Goal: Task Accomplishment & Management: Use online tool/utility

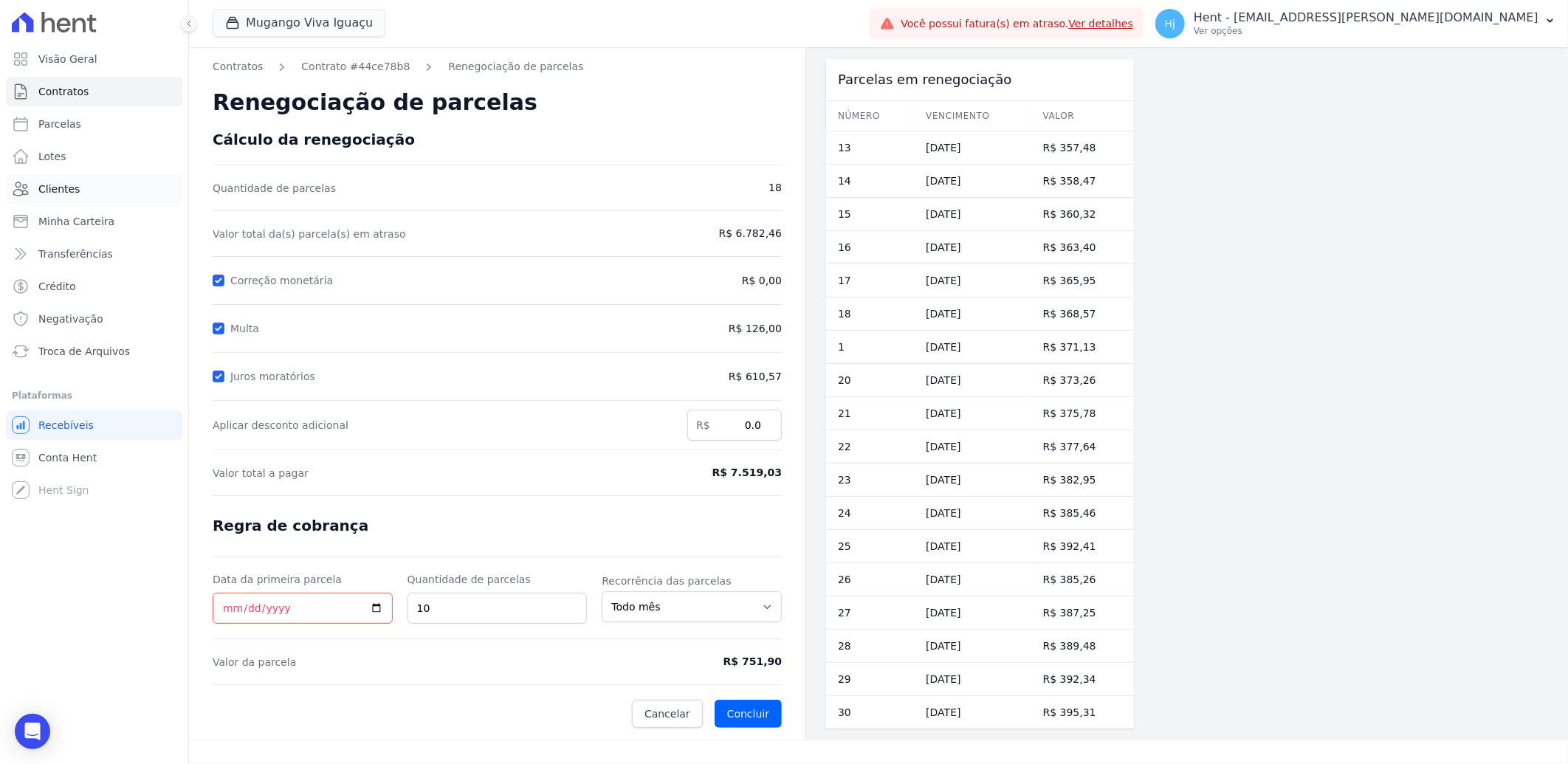
click at [75, 185] on link "Clientes" at bounding box center [94, 189] width 177 height 30
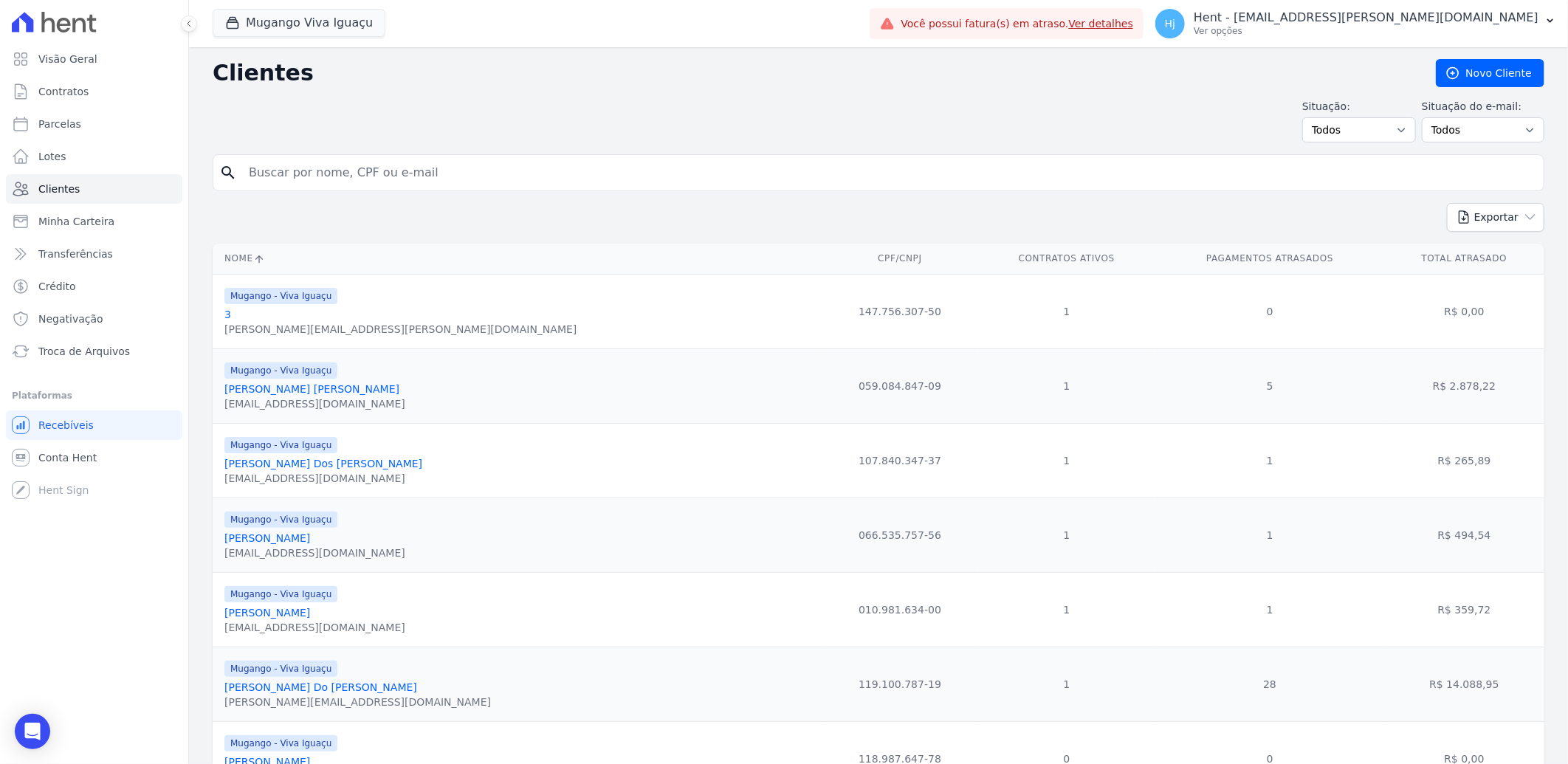
click at [346, 171] on input "search" at bounding box center [889, 173] width 1298 height 30
type input "[PERSON_NAME]"
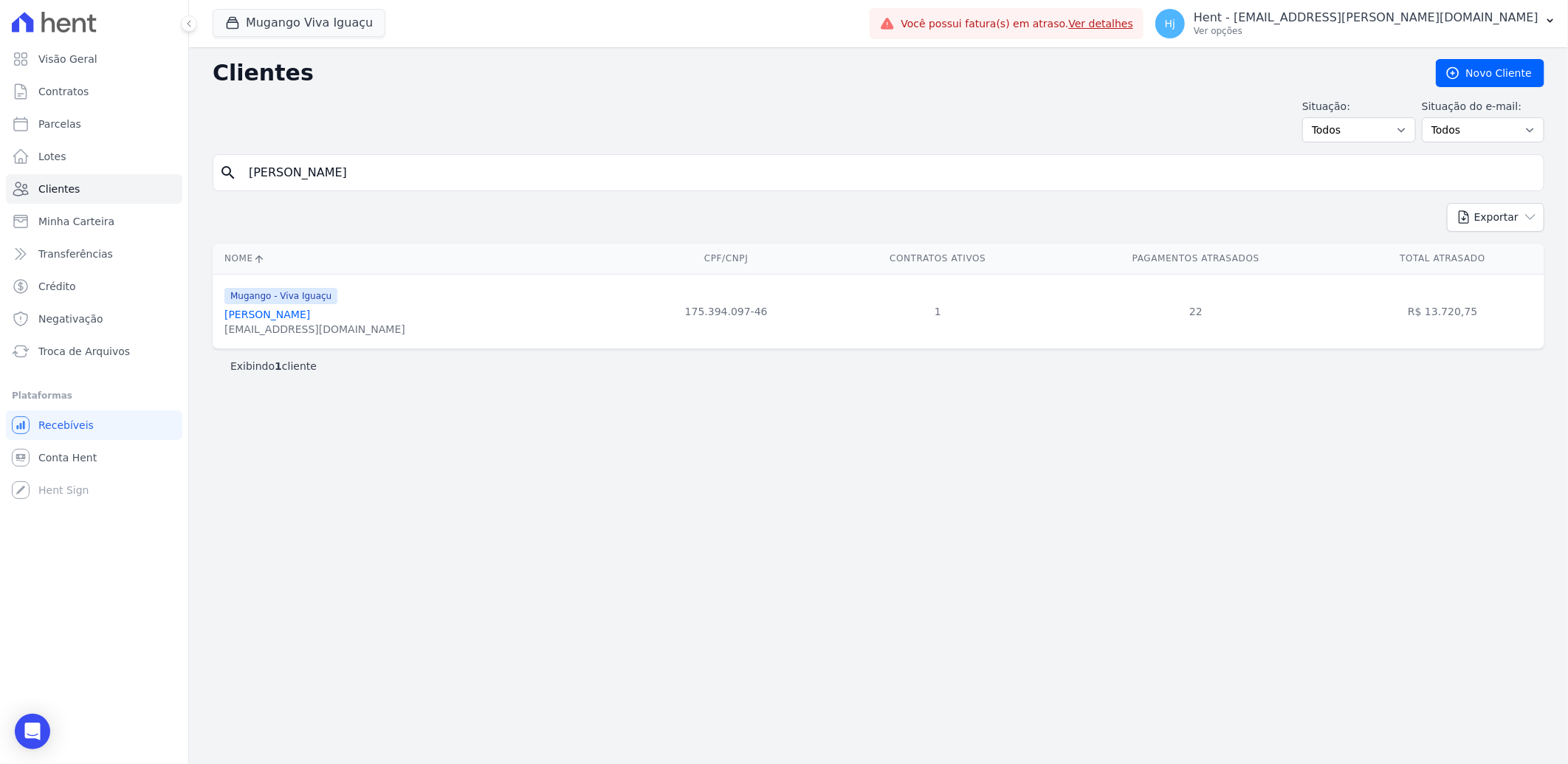
click at [291, 316] on link "[PERSON_NAME]" at bounding box center [267, 315] width 86 height 12
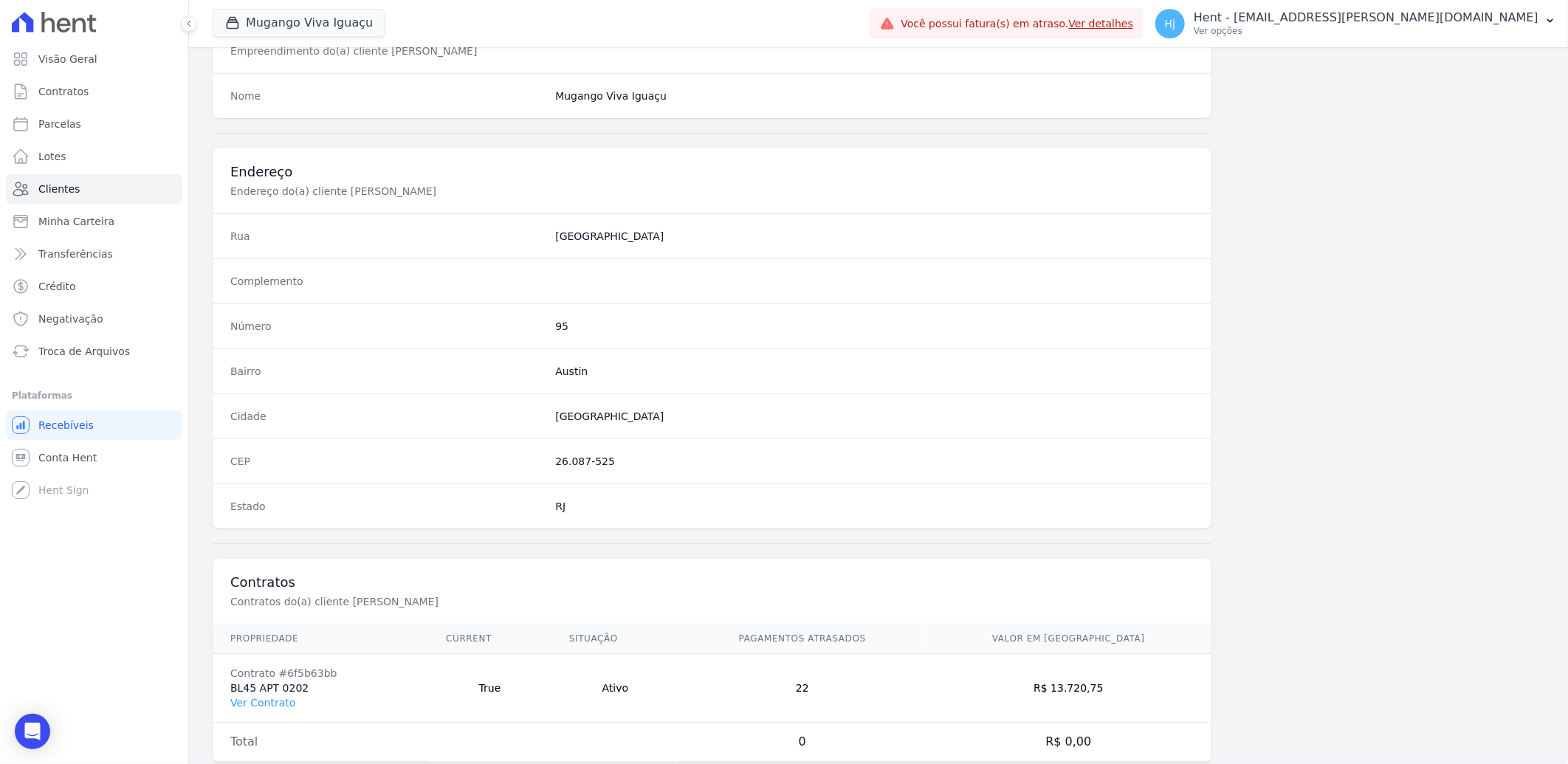
scroll to position [618, 0]
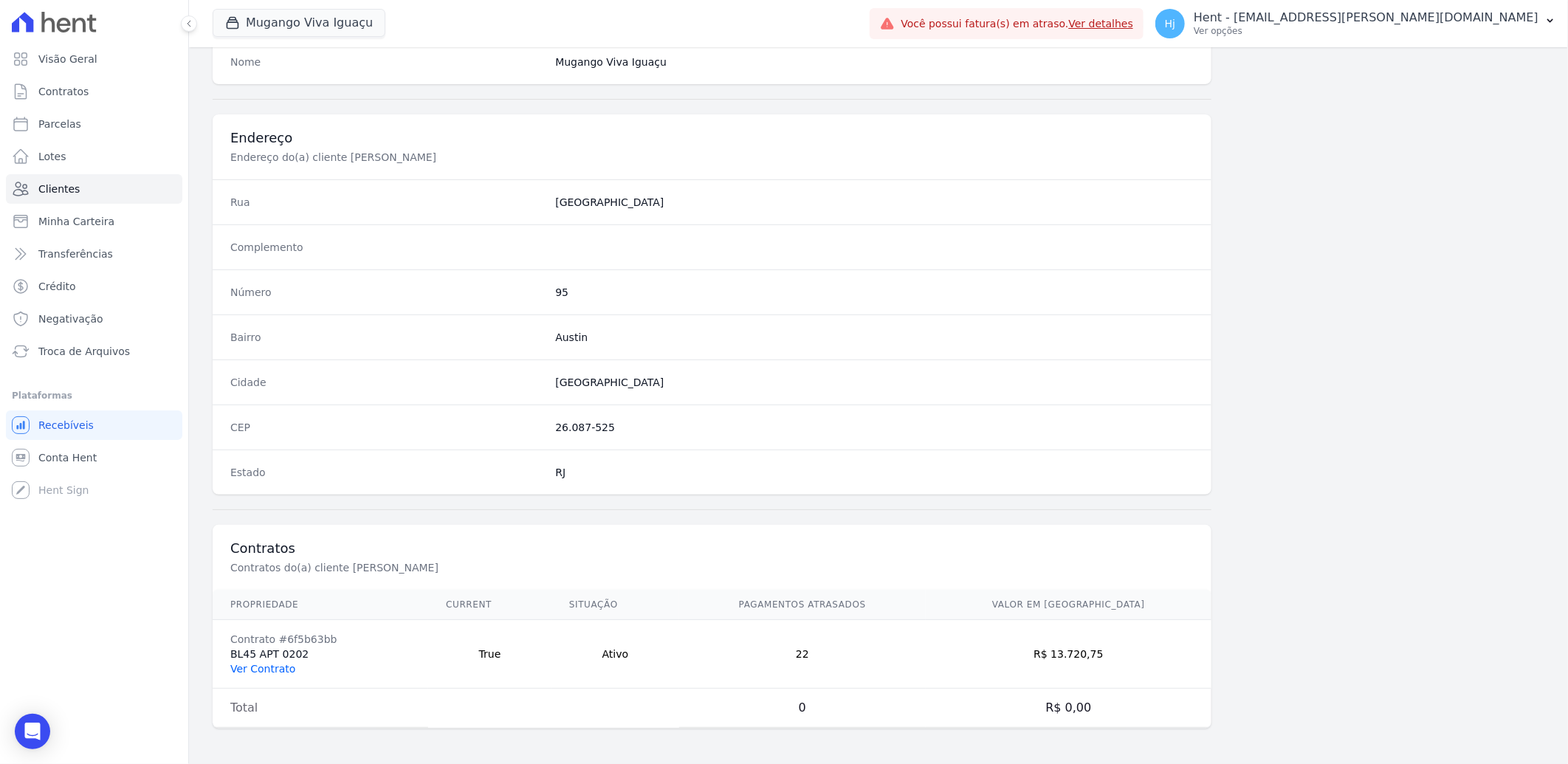
click at [247, 663] on link "Ver Contrato" at bounding box center [263, 669] width 65 height 12
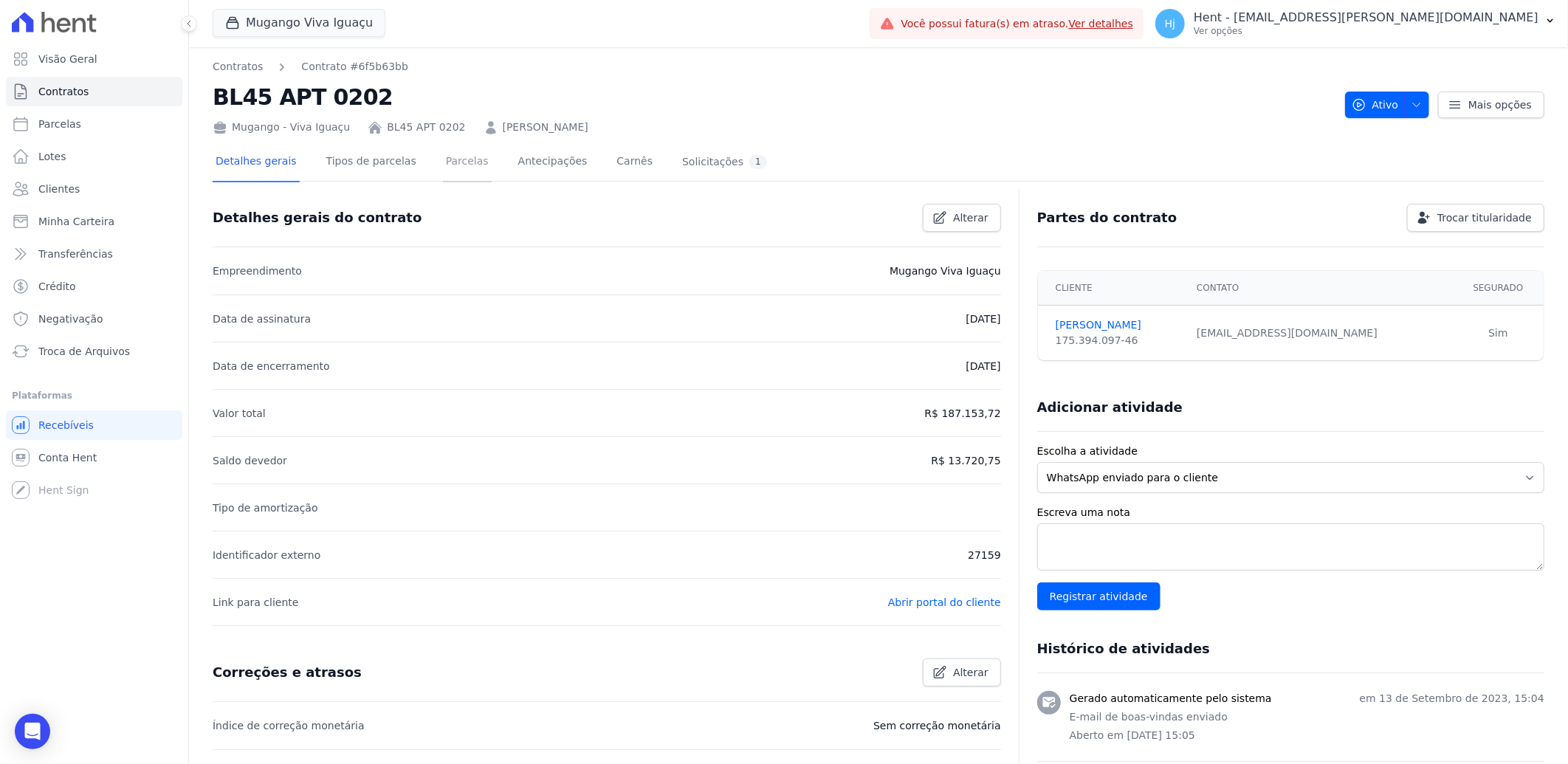
click at [447, 154] on link "Parcelas" at bounding box center [468, 163] width 49 height 39
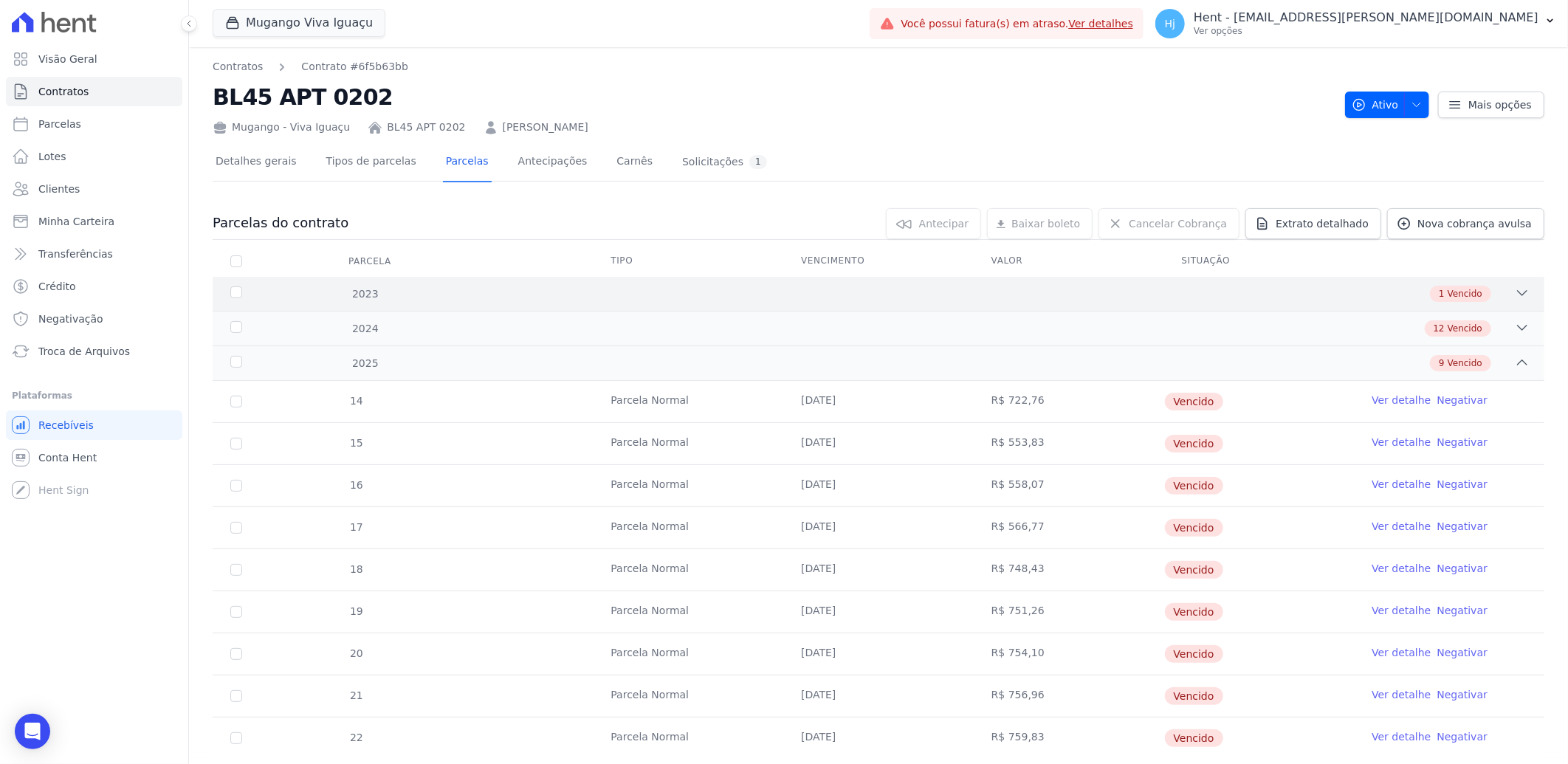
click at [1143, 283] on div "2023 1 Vencido" at bounding box center [878, 294] width 1332 height 34
click at [236, 334] on input "checkbox" at bounding box center [236, 332] width 12 height 12
checkbox input "true"
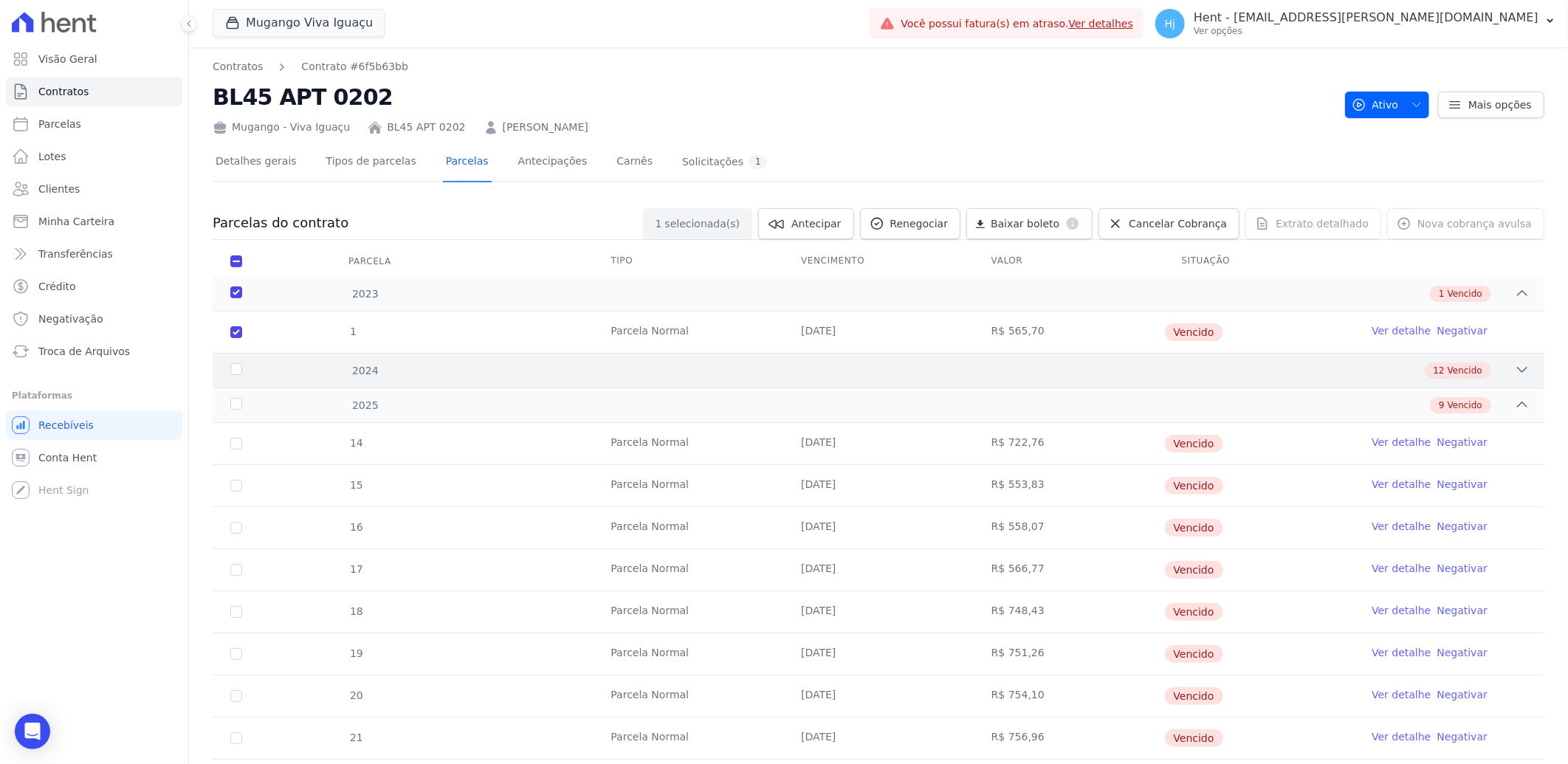
click at [237, 366] on div "2024" at bounding box center [289, 371] width 123 height 16
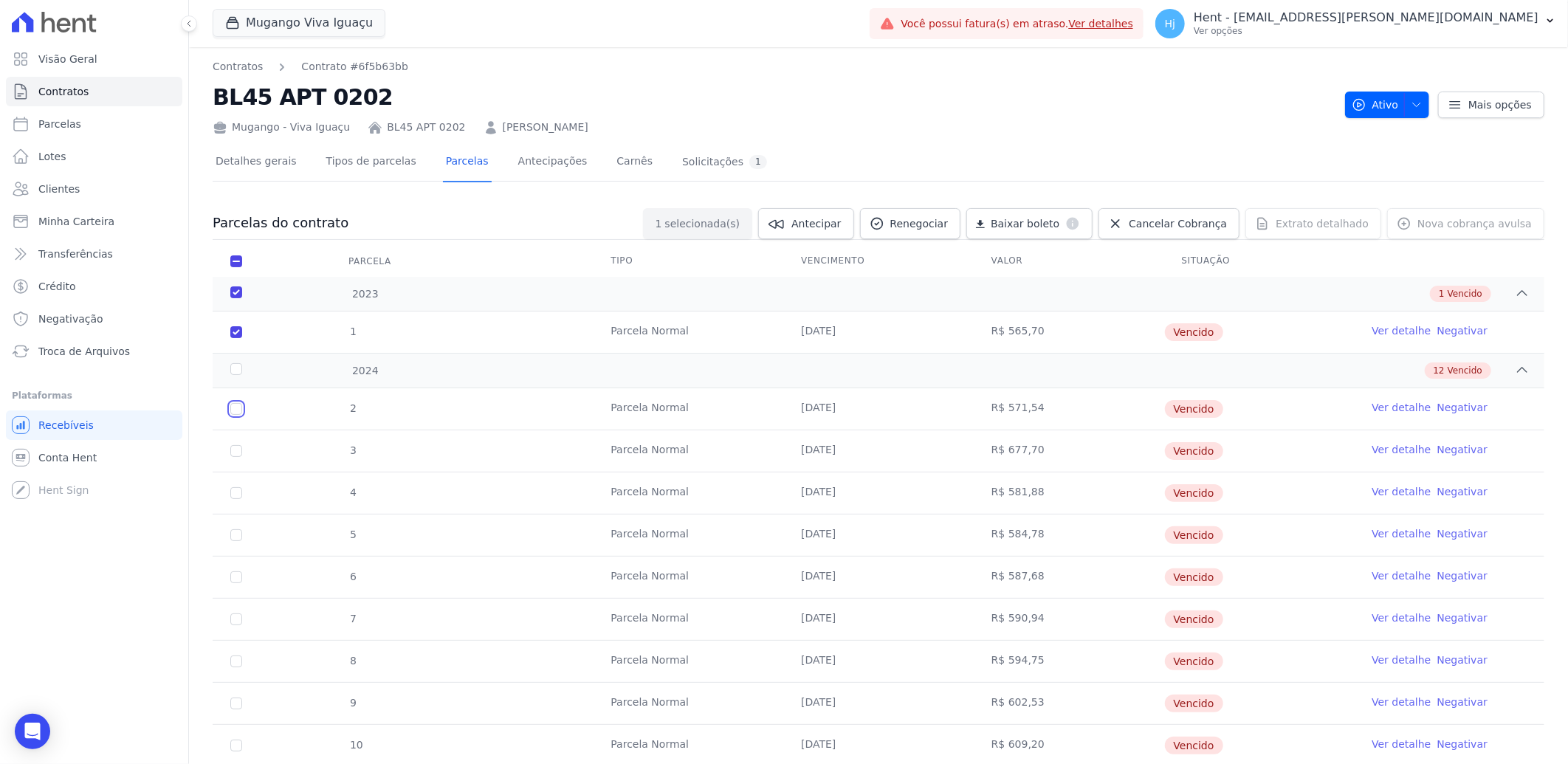
click at [236, 412] on input "checkbox" at bounding box center [236, 409] width 12 height 12
checkbox input "true"
click at [237, 456] on input "checkbox" at bounding box center [236, 451] width 12 height 12
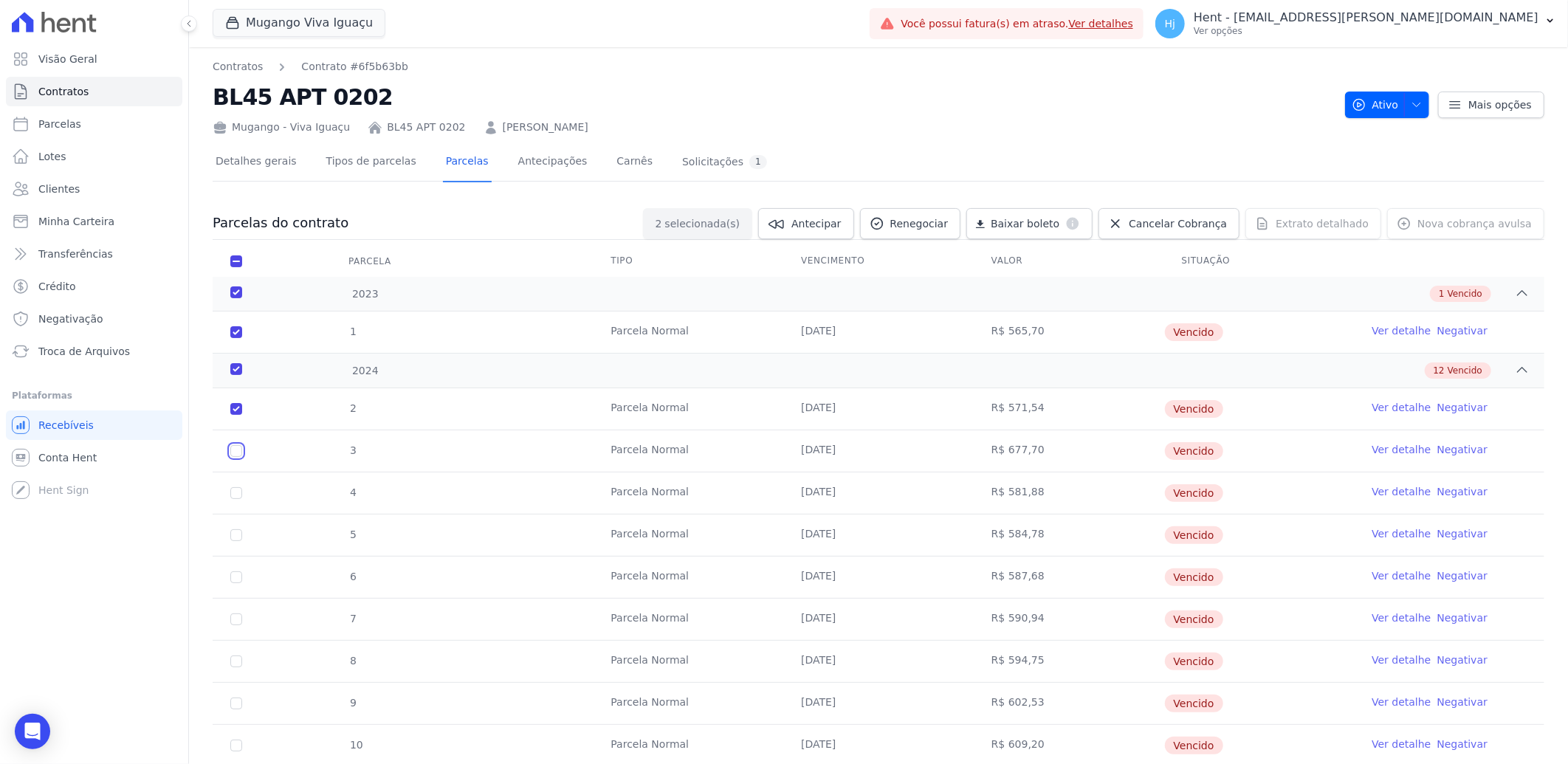
checkbox input "true"
click at [237, 495] on input "checkbox" at bounding box center [236, 494] width 12 height 12
checkbox input "true"
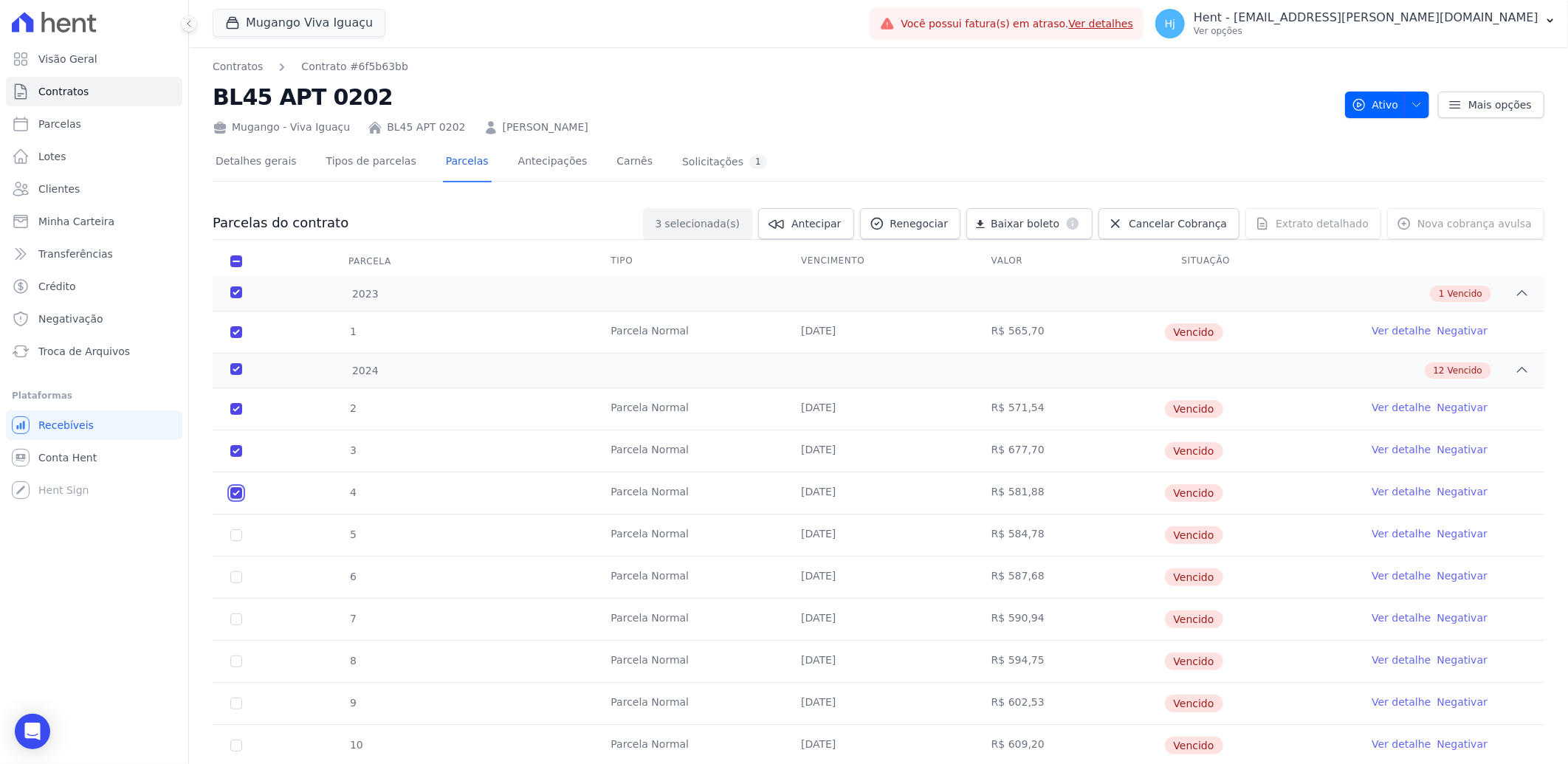
checkbox input "true"
click at [238, 534] on input "checkbox" at bounding box center [236, 536] width 12 height 12
checkbox input "true"
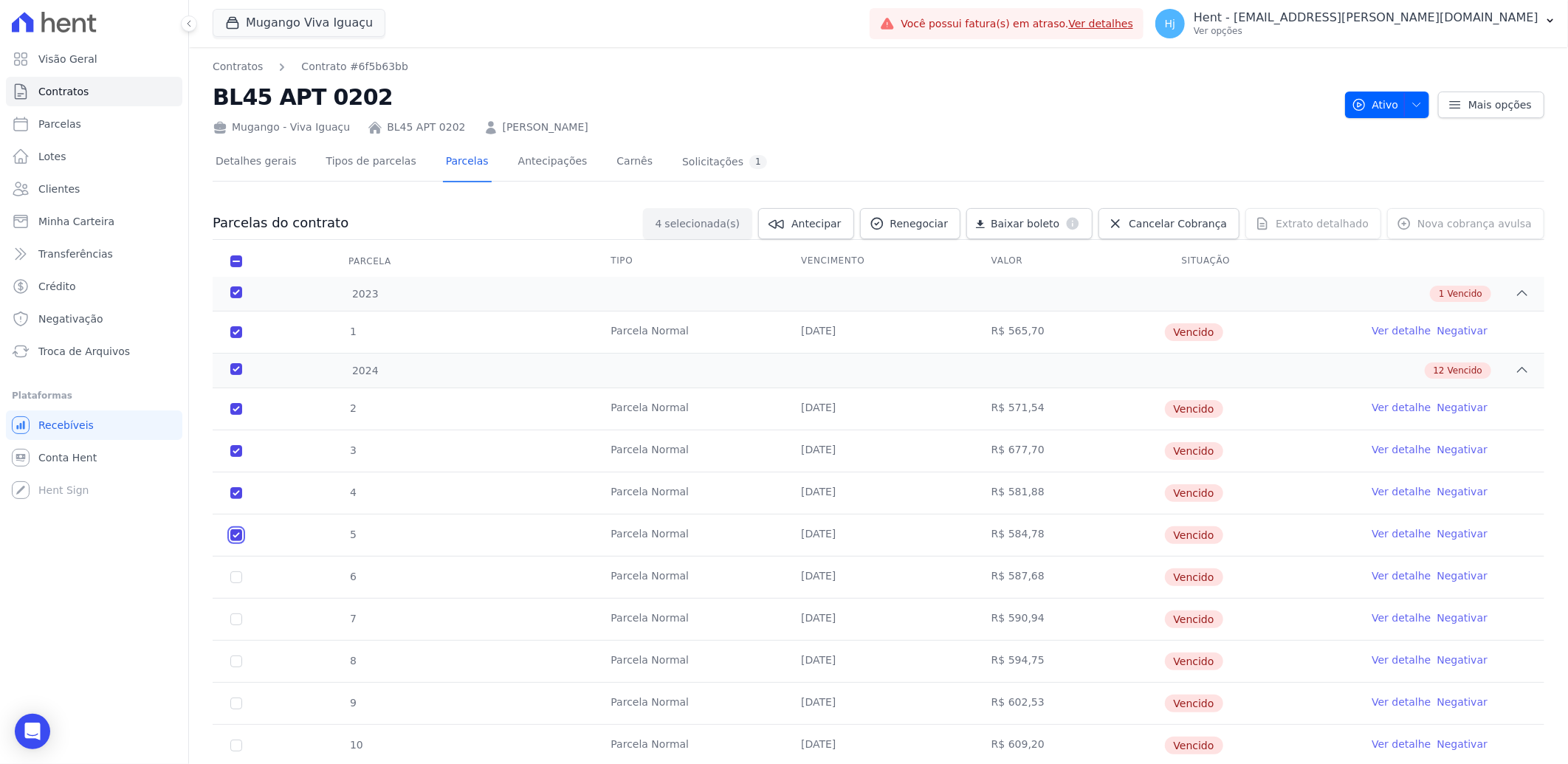
checkbox input "true"
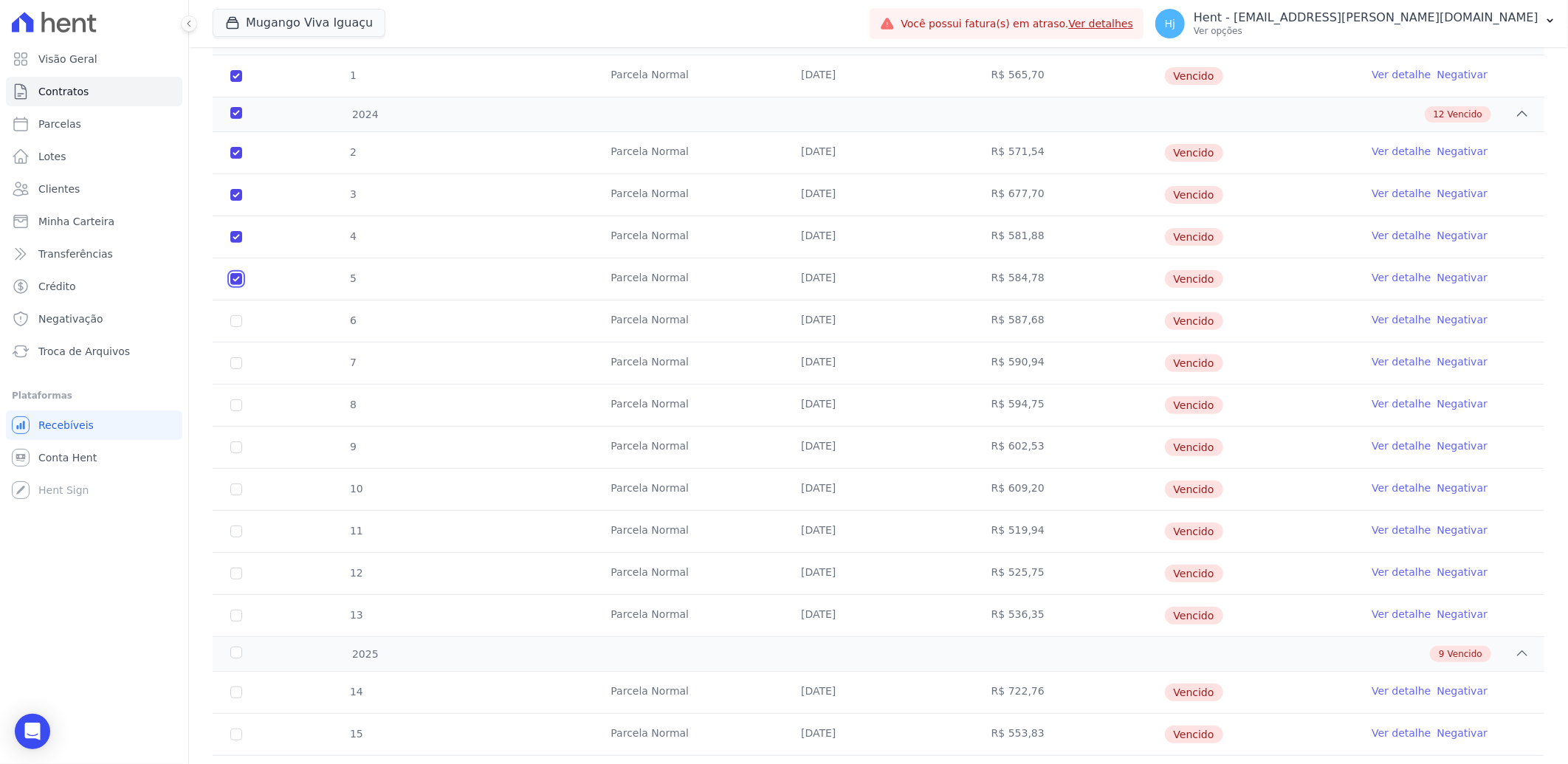
scroll to position [328, 0]
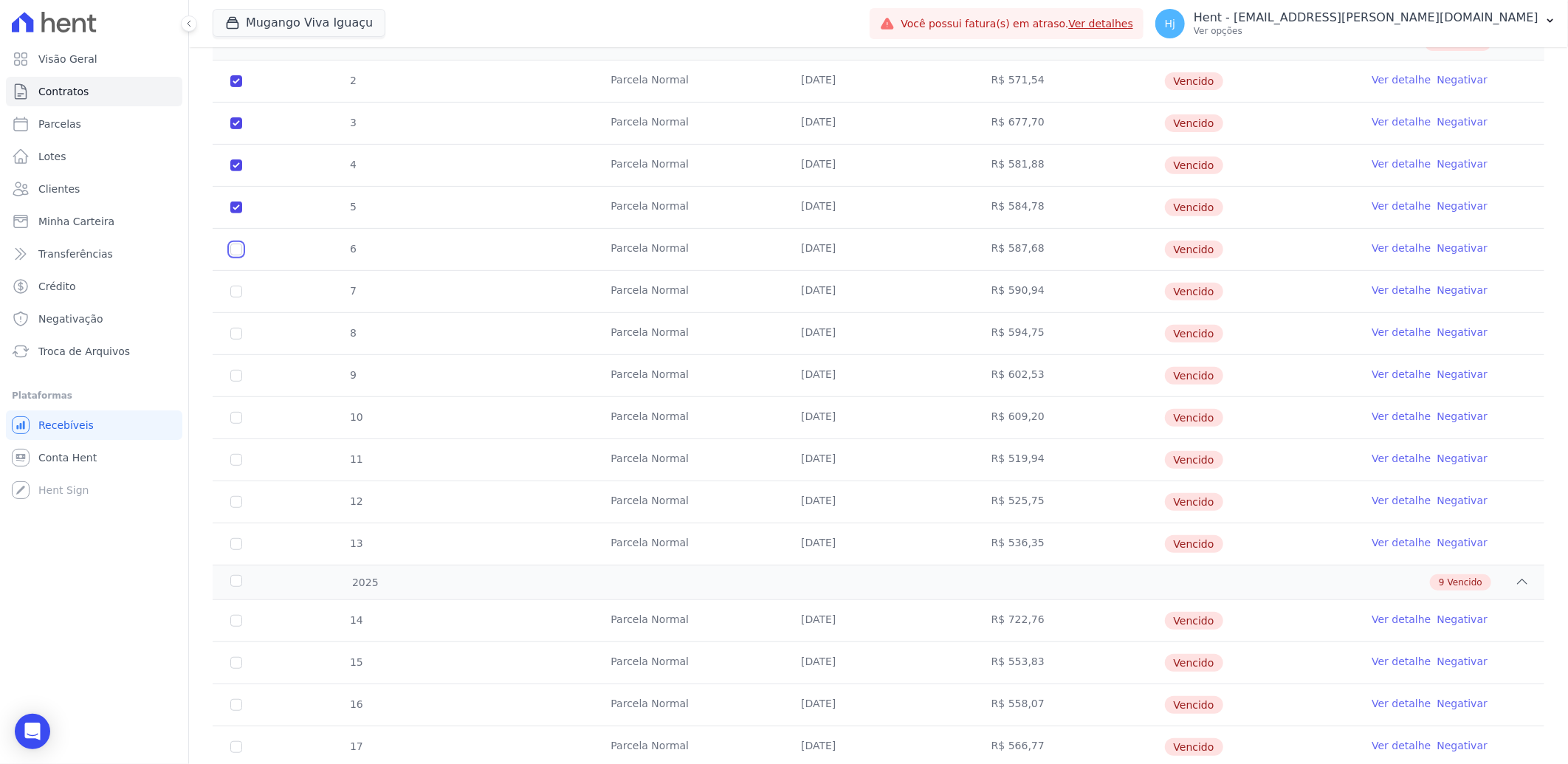
click at [237, 252] on input "checkbox" at bounding box center [236, 250] width 12 height 12
checkbox input "true"
click at [233, 293] on input "checkbox" at bounding box center [236, 292] width 12 height 12
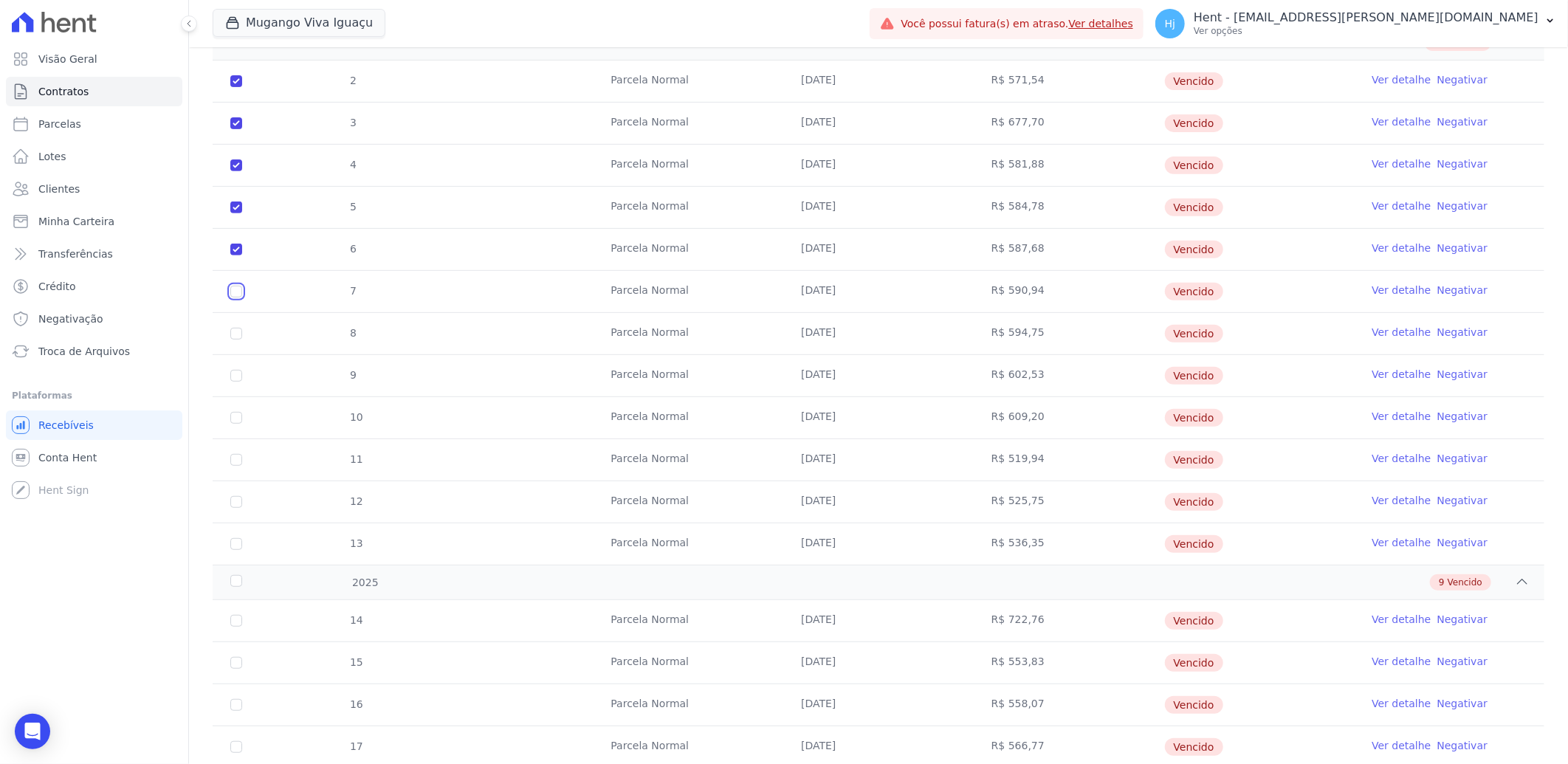
checkbox input "true"
click at [238, 330] on input "checkbox" at bounding box center [236, 334] width 12 height 12
checkbox input "true"
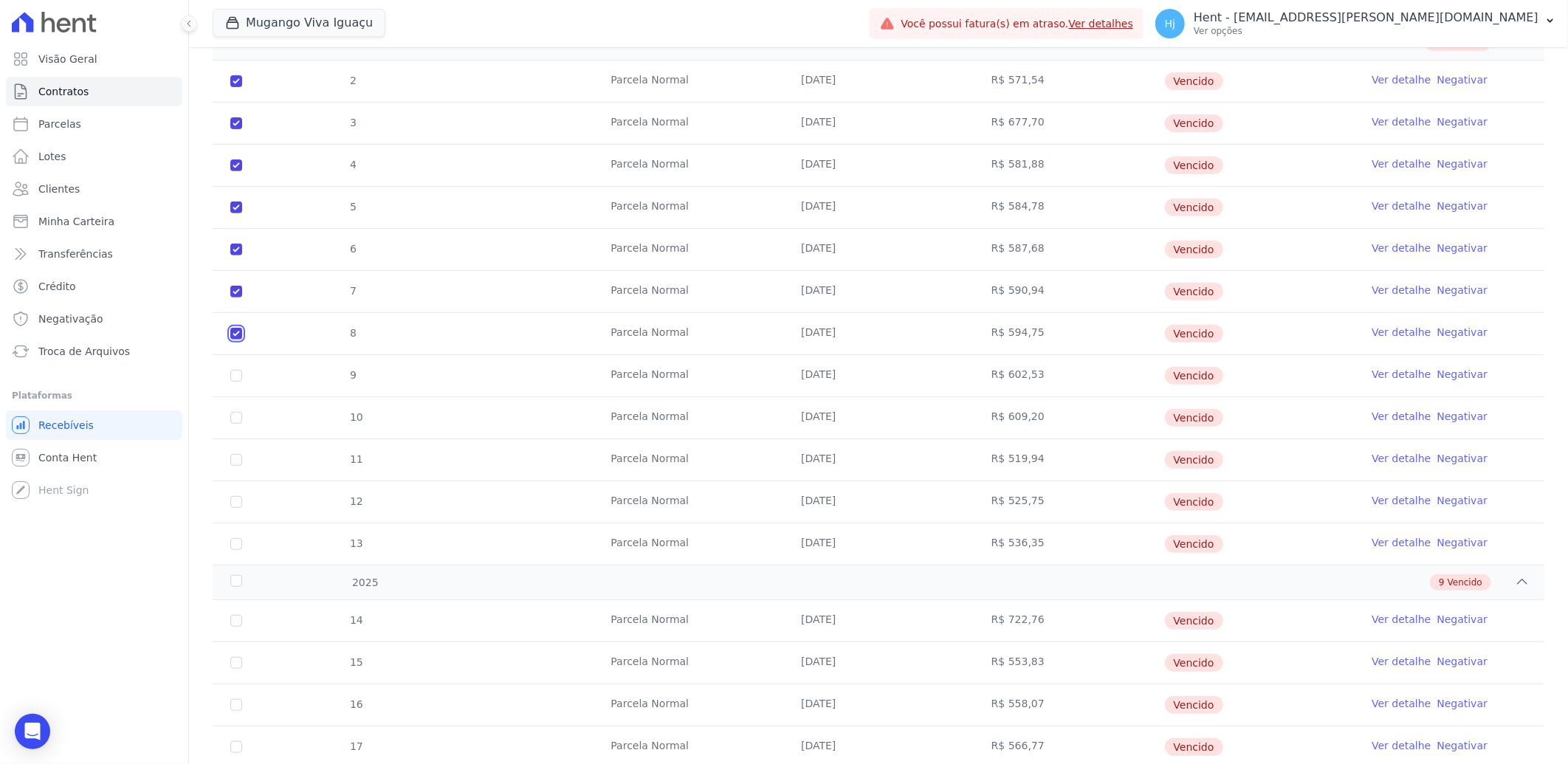
checkbox input "true"
click at [234, 375] on input "checkbox" at bounding box center [236, 376] width 12 height 12
checkbox input "true"
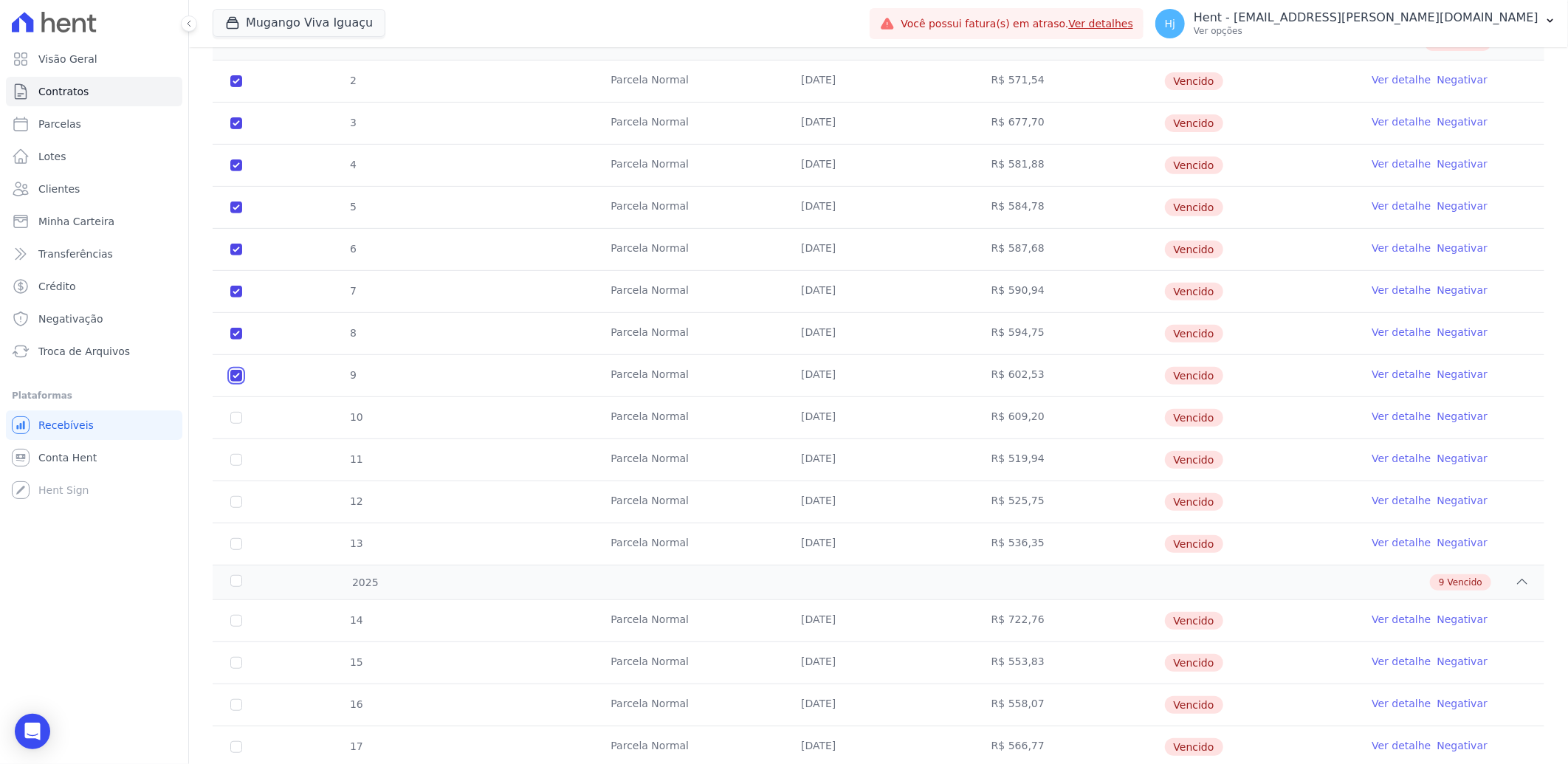
checkbox input "true"
click at [238, 418] on input "checkbox" at bounding box center [236, 418] width 12 height 12
checkbox input "true"
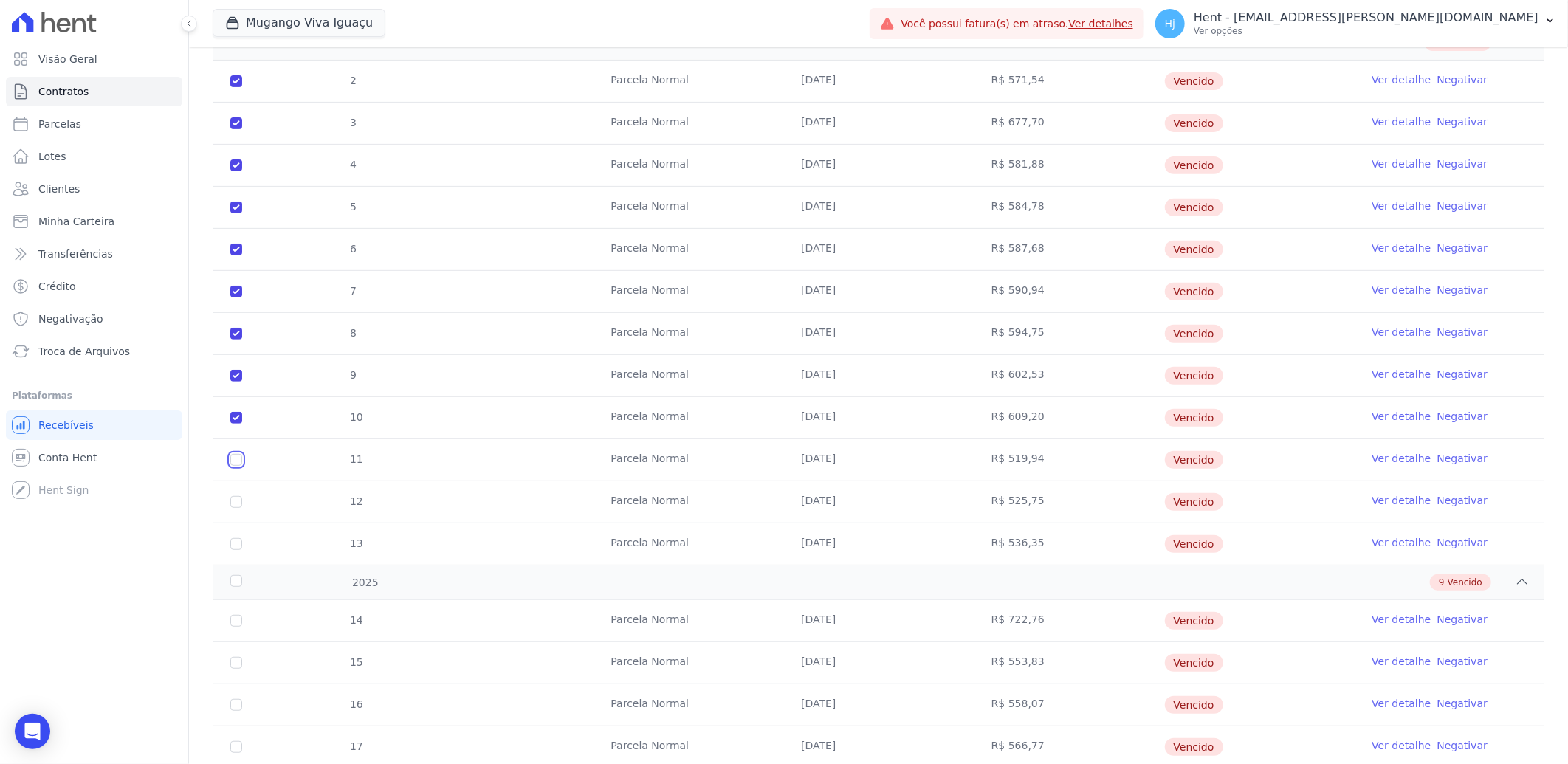
click at [236, 461] on input "checkbox" at bounding box center [236, 460] width 12 height 12
checkbox input "true"
click at [236, 502] on input "checkbox" at bounding box center [236, 502] width 12 height 12
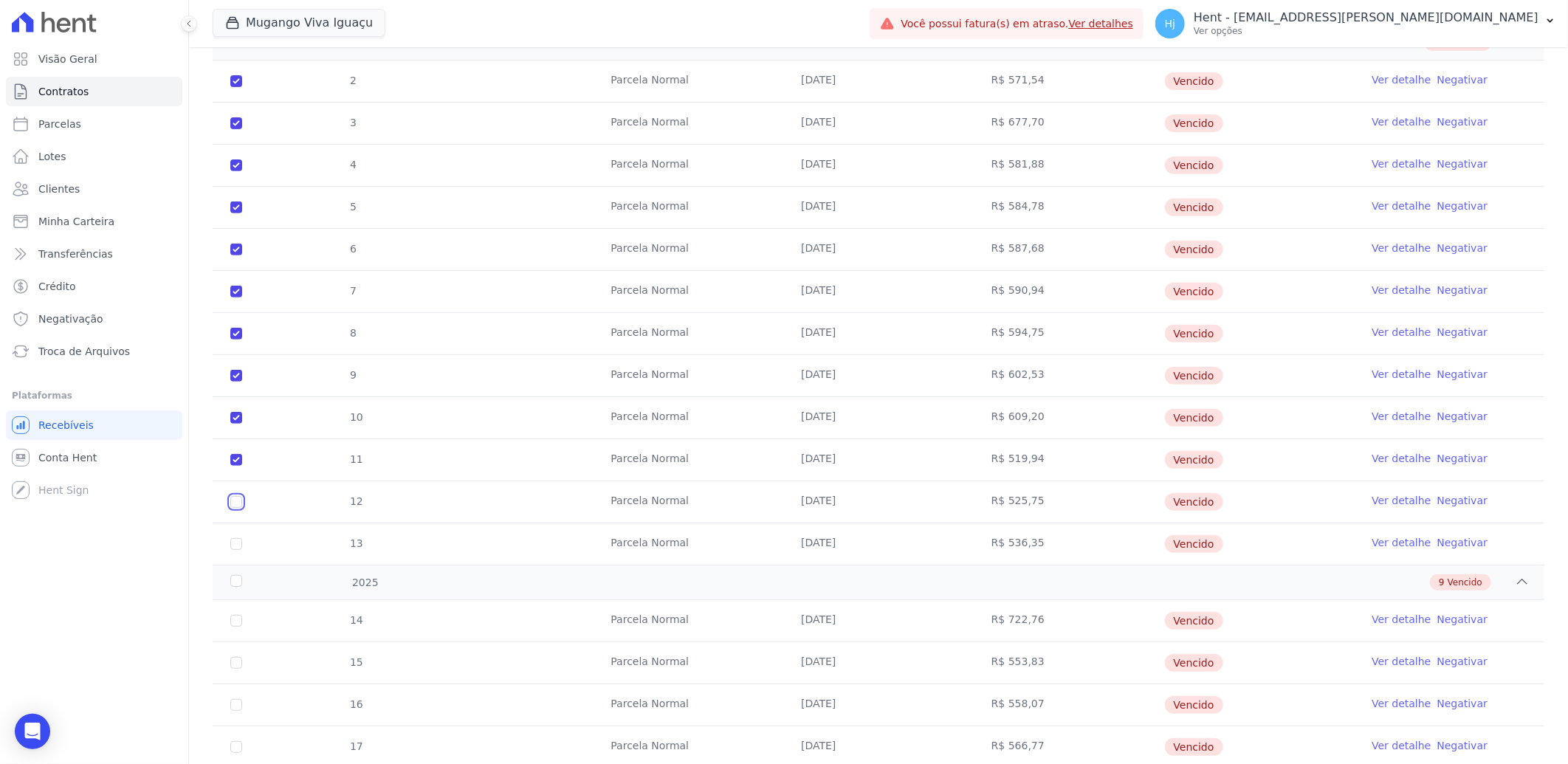
checkbox input "true"
click at [236, 542] on input "checkbox" at bounding box center [236, 544] width 12 height 12
checkbox input "true"
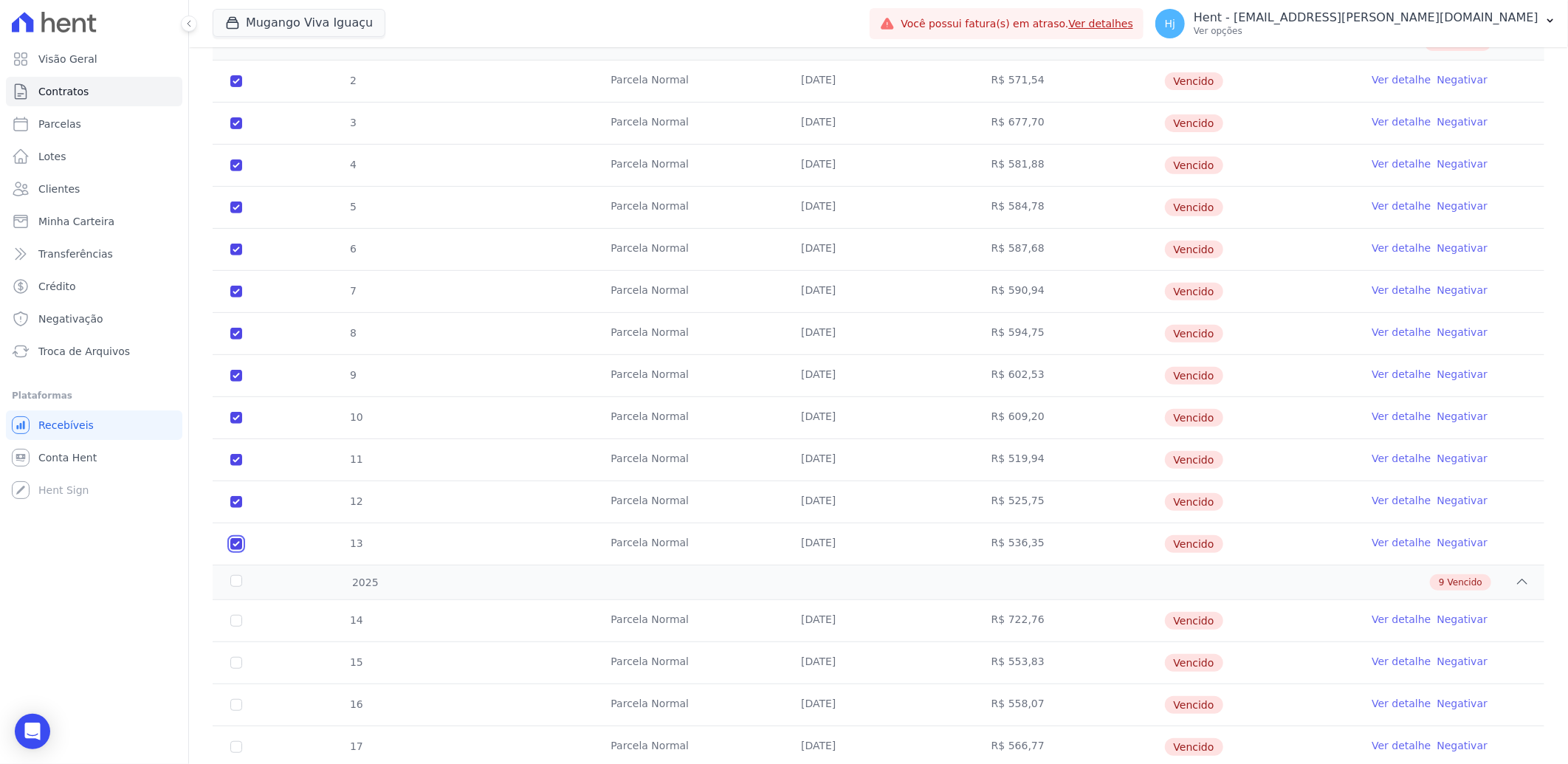
checkbox input "true"
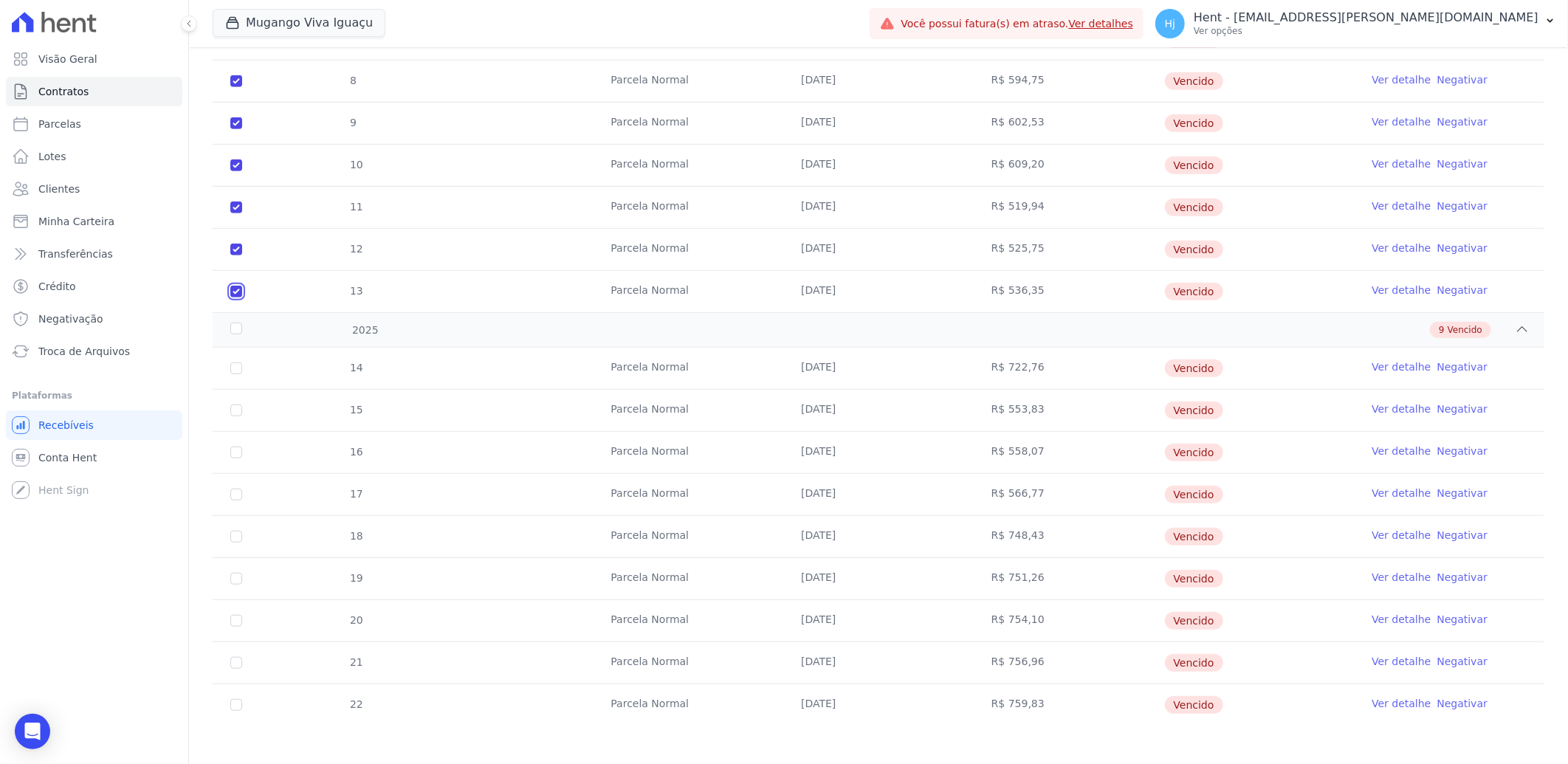
scroll to position [586, 0]
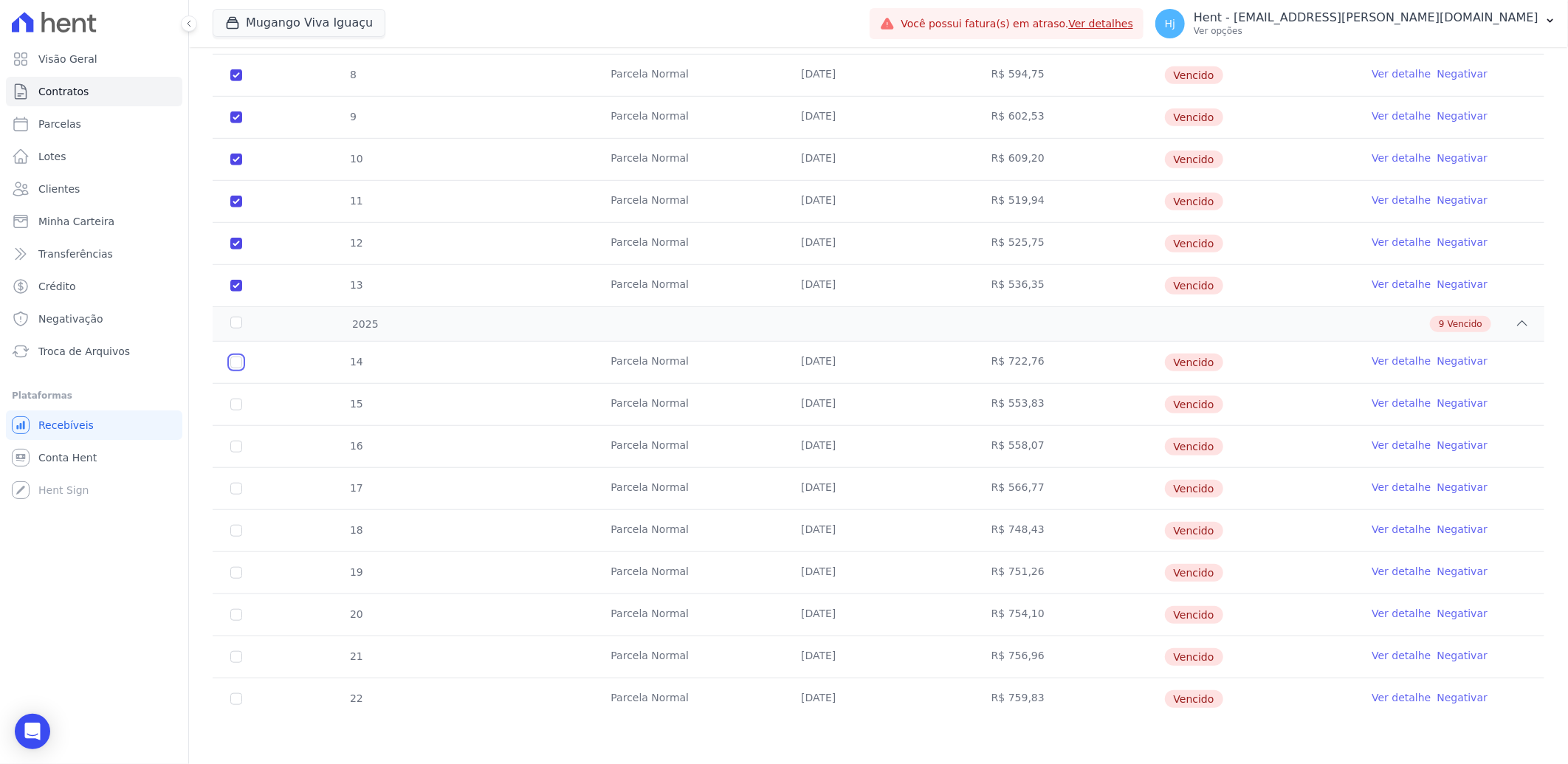
click at [237, 368] on input "checkbox" at bounding box center [236, 363] width 12 height 12
checkbox input "true"
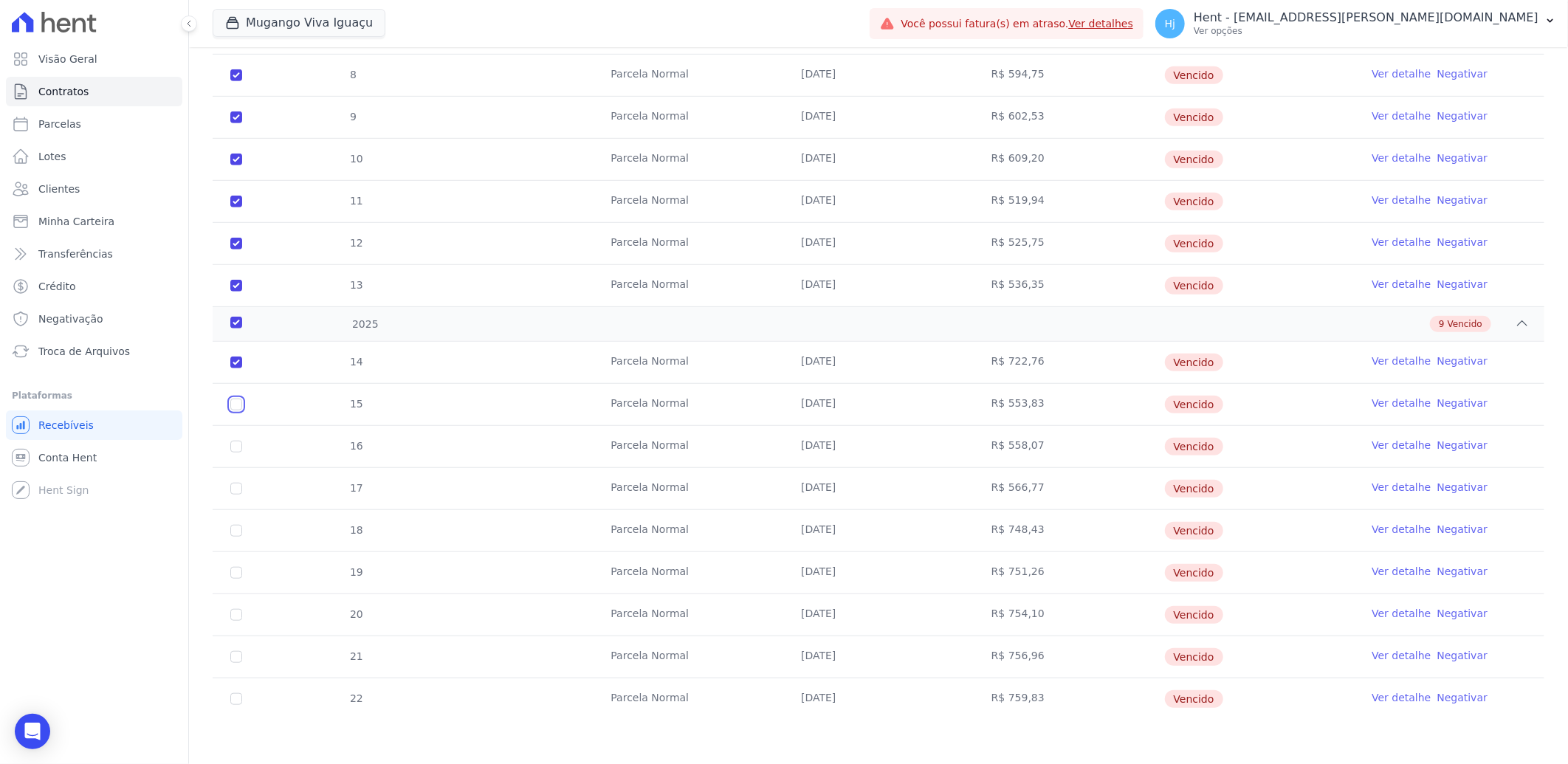
click at [236, 400] on input "checkbox" at bounding box center [236, 405] width 12 height 12
checkbox input "true"
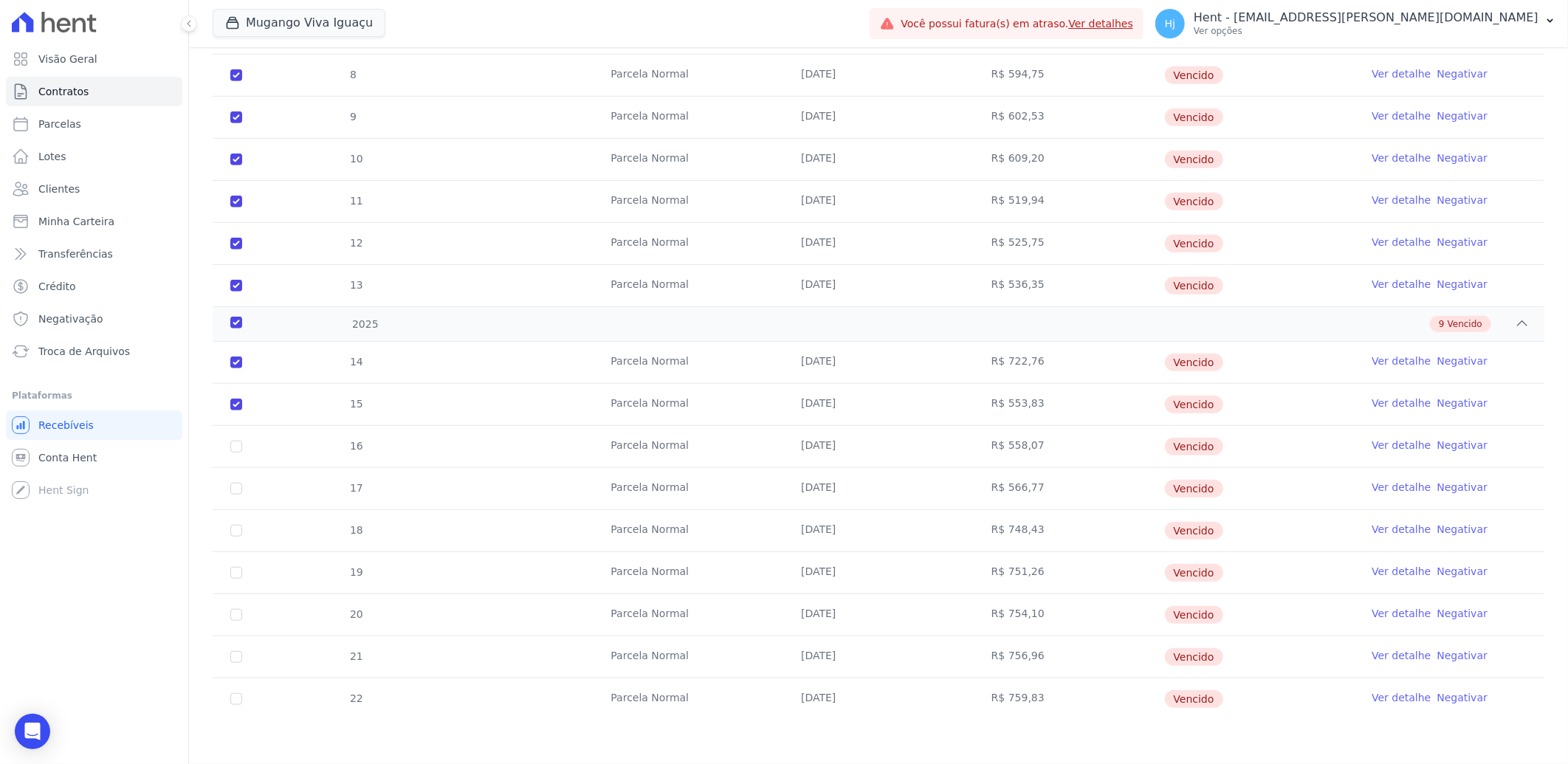
click at [232, 453] on td "16" at bounding box center [236, 447] width 47 height 41
click at [240, 449] on input "checkbox" at bounding box center [236, 447] width 12 height 12
checkbox input "true"
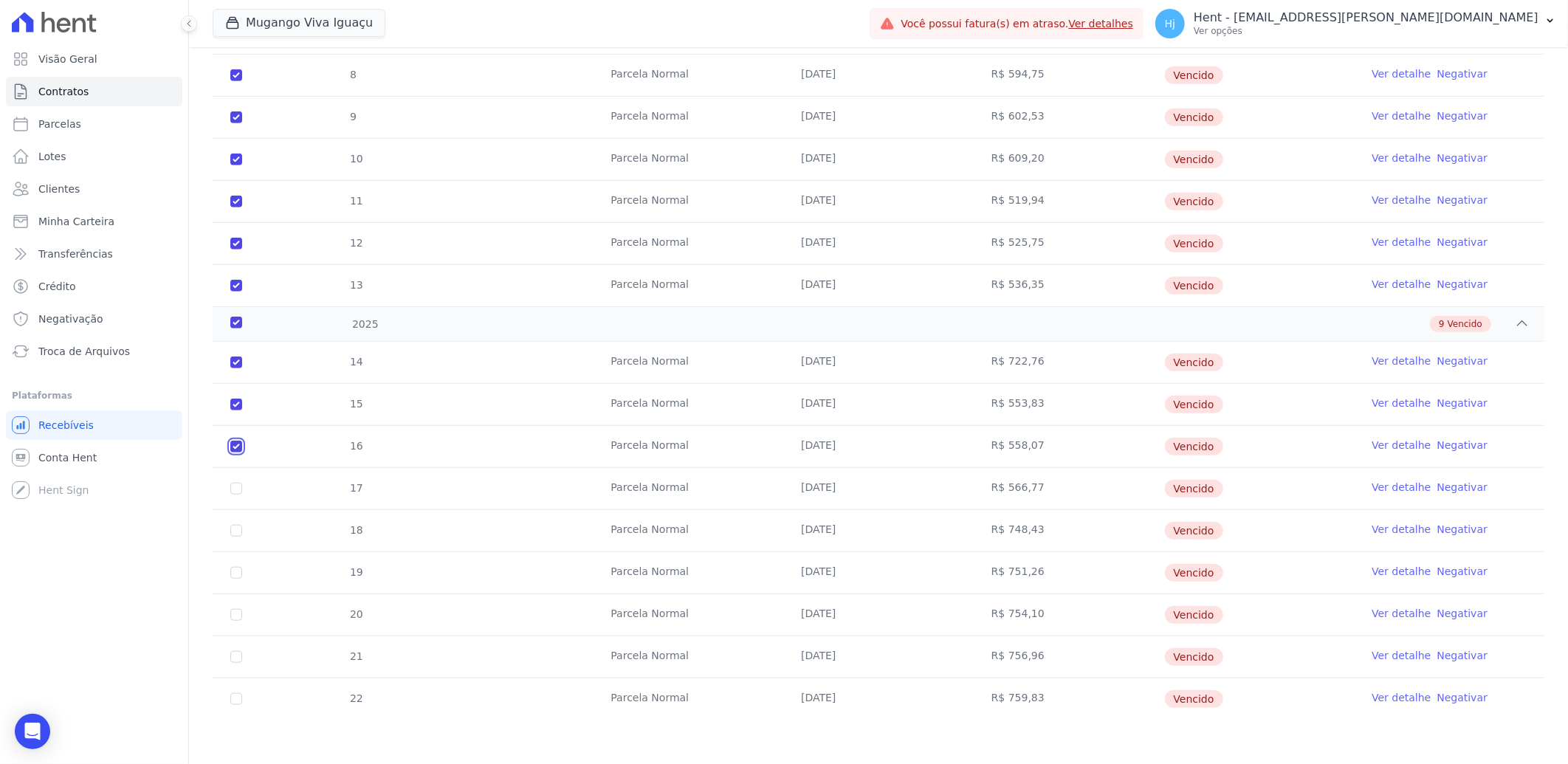
checkbox input "true"
click at [233, 488] on input "checkbox" at bounding box center [236, 489] width 12 height 12
checkbox input "true"
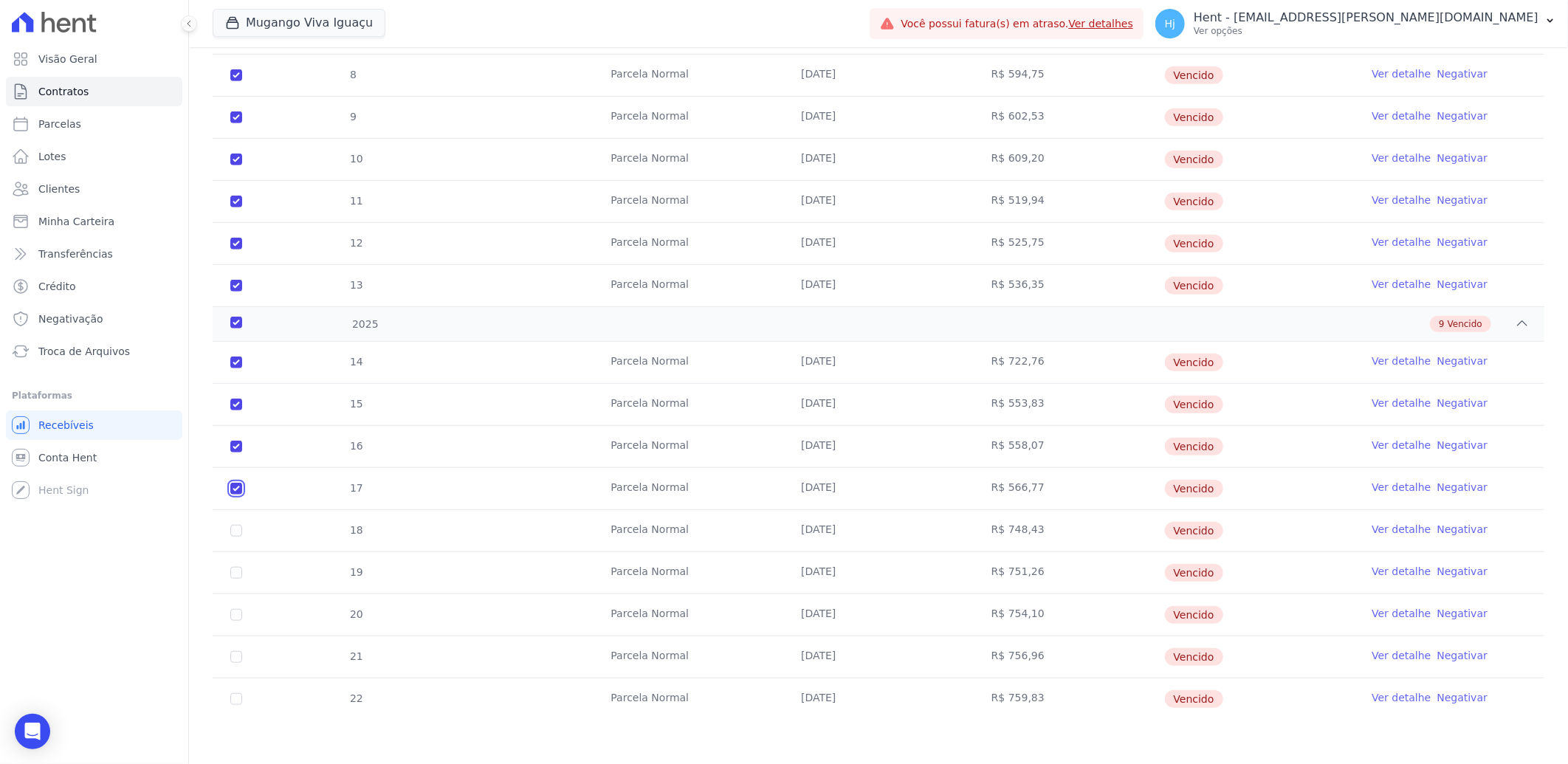
checkbox input "true"
click at [236, 533] on input "checkbox" at bounding box center [236, 531] width 12 height 12
checkbox input "true"
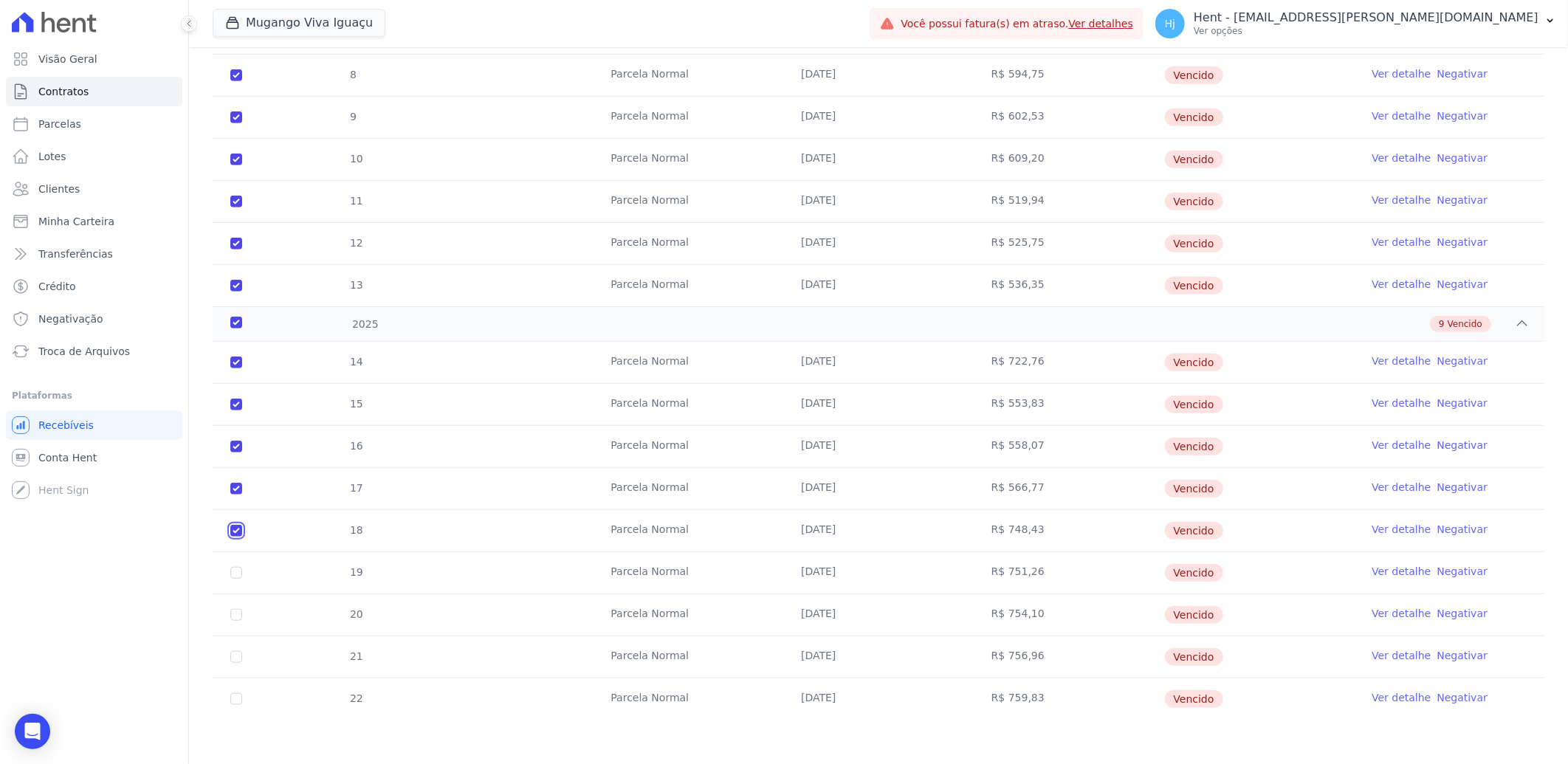
checkbox input "true"
click at [237, 572] on input "checkbox" at bounding box center [236, 573] width 12 height 12
checkbox input "true"
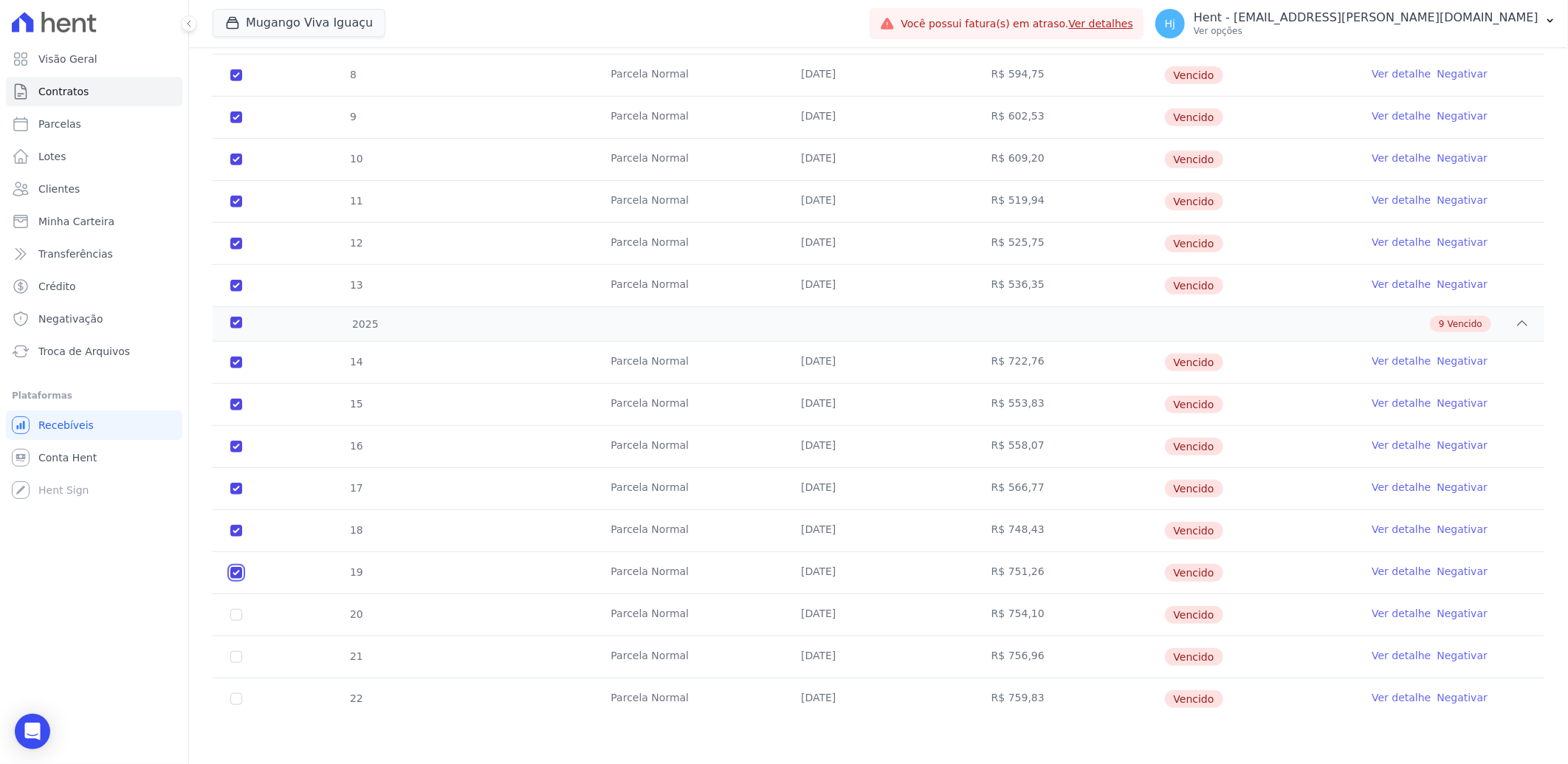
checkbox input "true"
click at [232, 617] on input "checkbox" at bounding box center [236, 615] width 12 height 12
checkbox input "true"
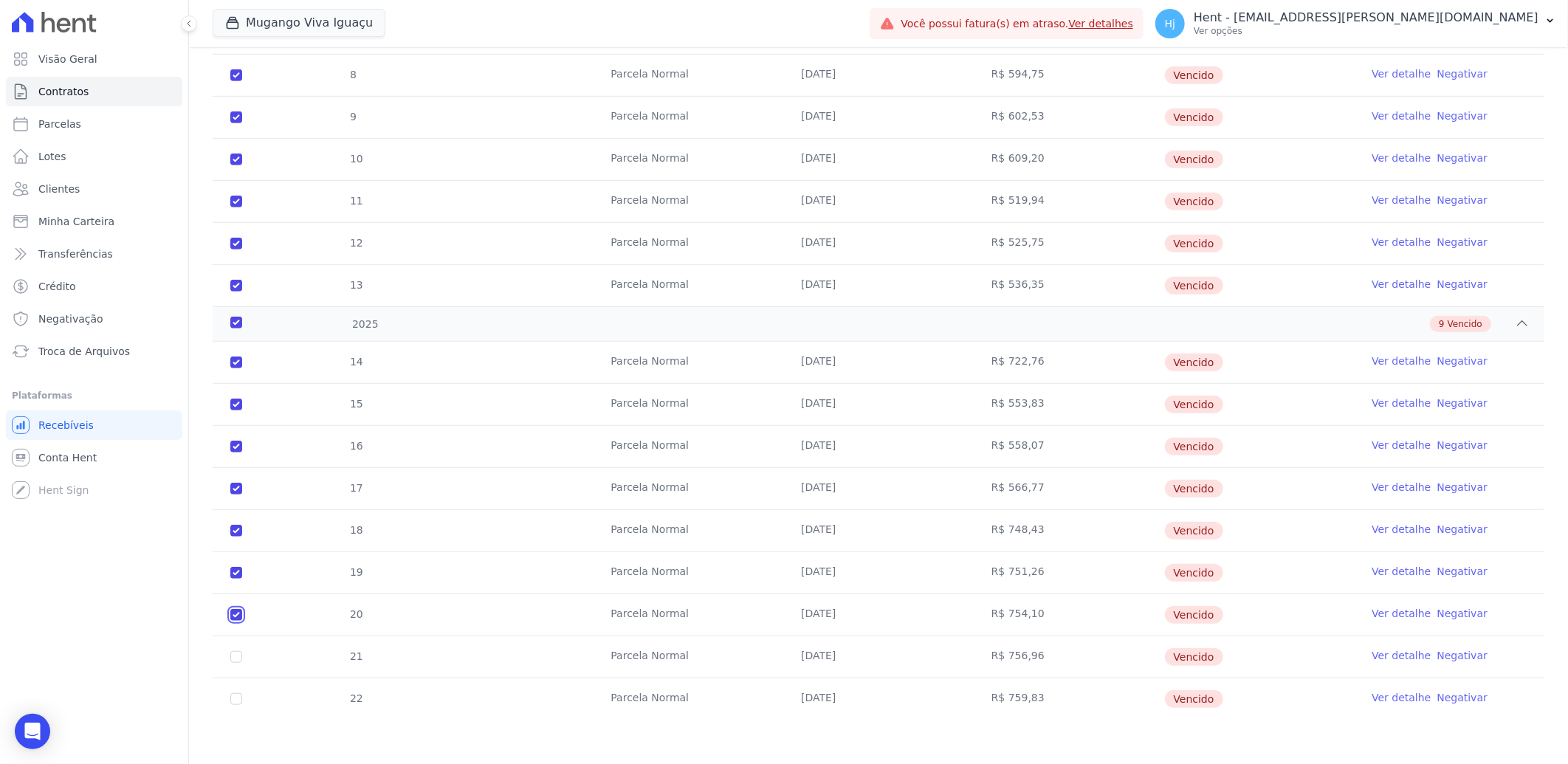
checkbox input "true"
click at [239, 659] on input "checkbox" at bounding box center [236, 657] width 12 height 12
checkbox input "true"
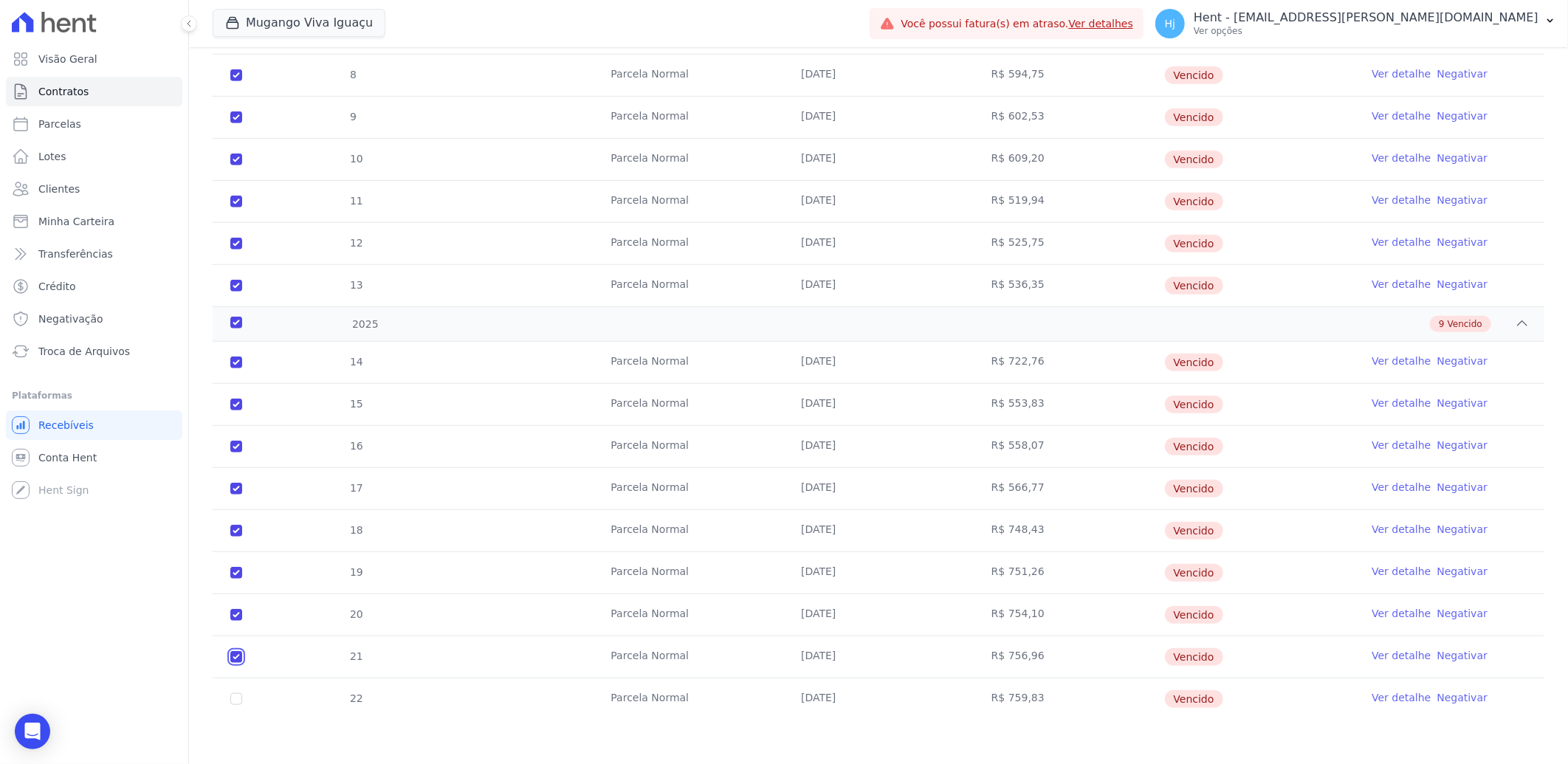
checkbox input "true"
click at [233, 698] on input "checkbox" at bounding box center [236, 699] width 12 height 12
checkbox input "true"
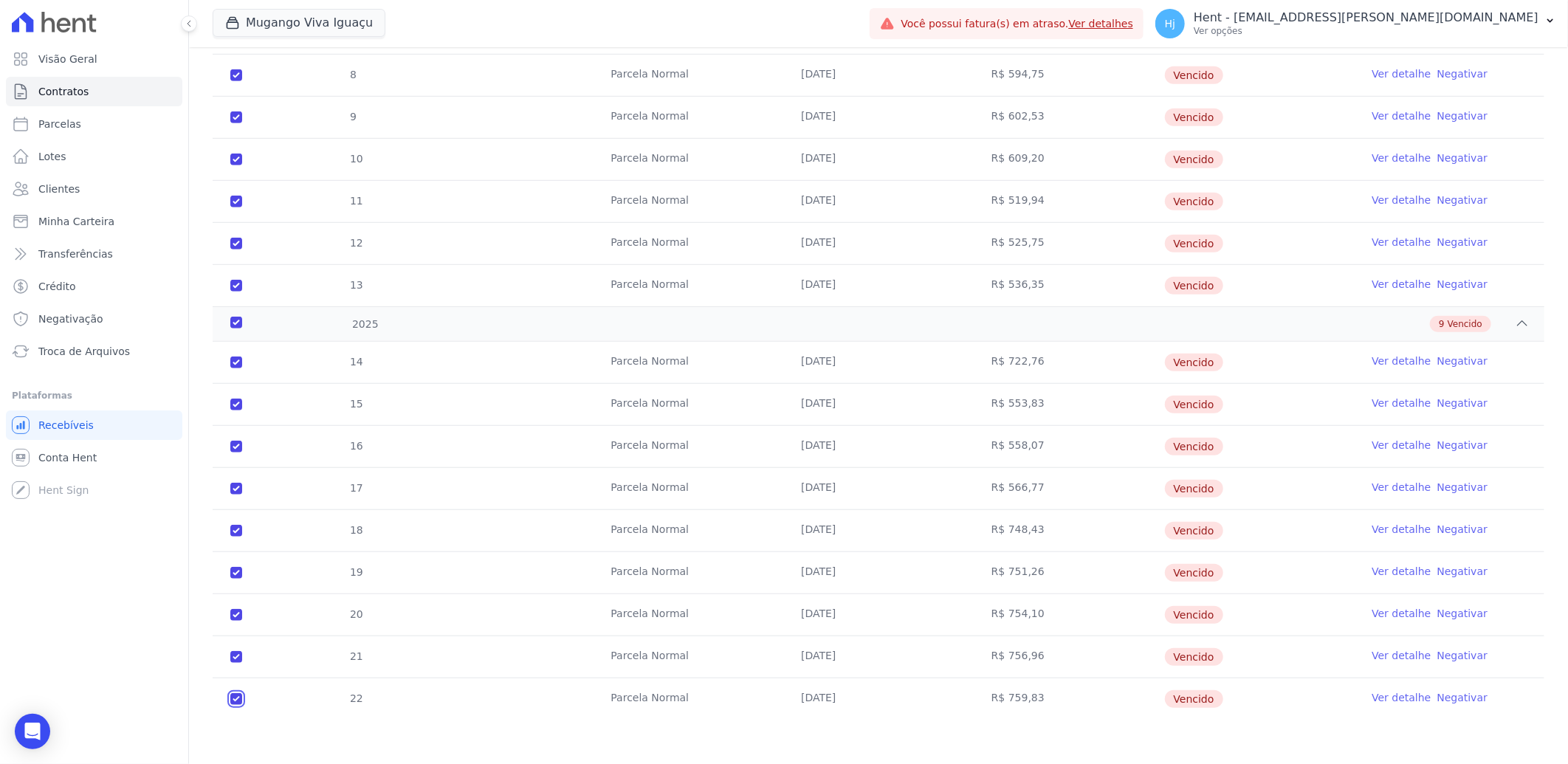
checkbox input "true"
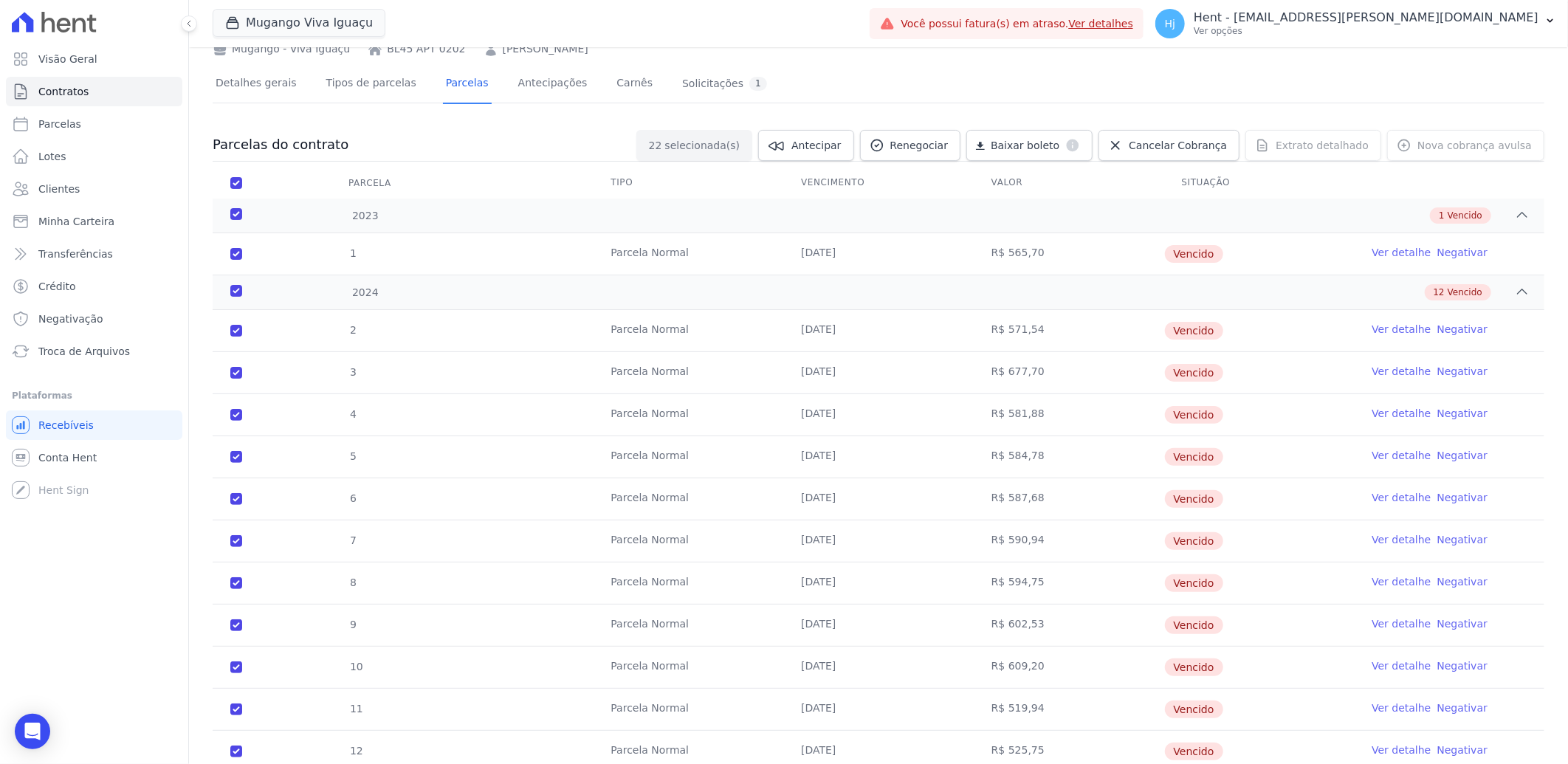
scroll to position [0, 0]
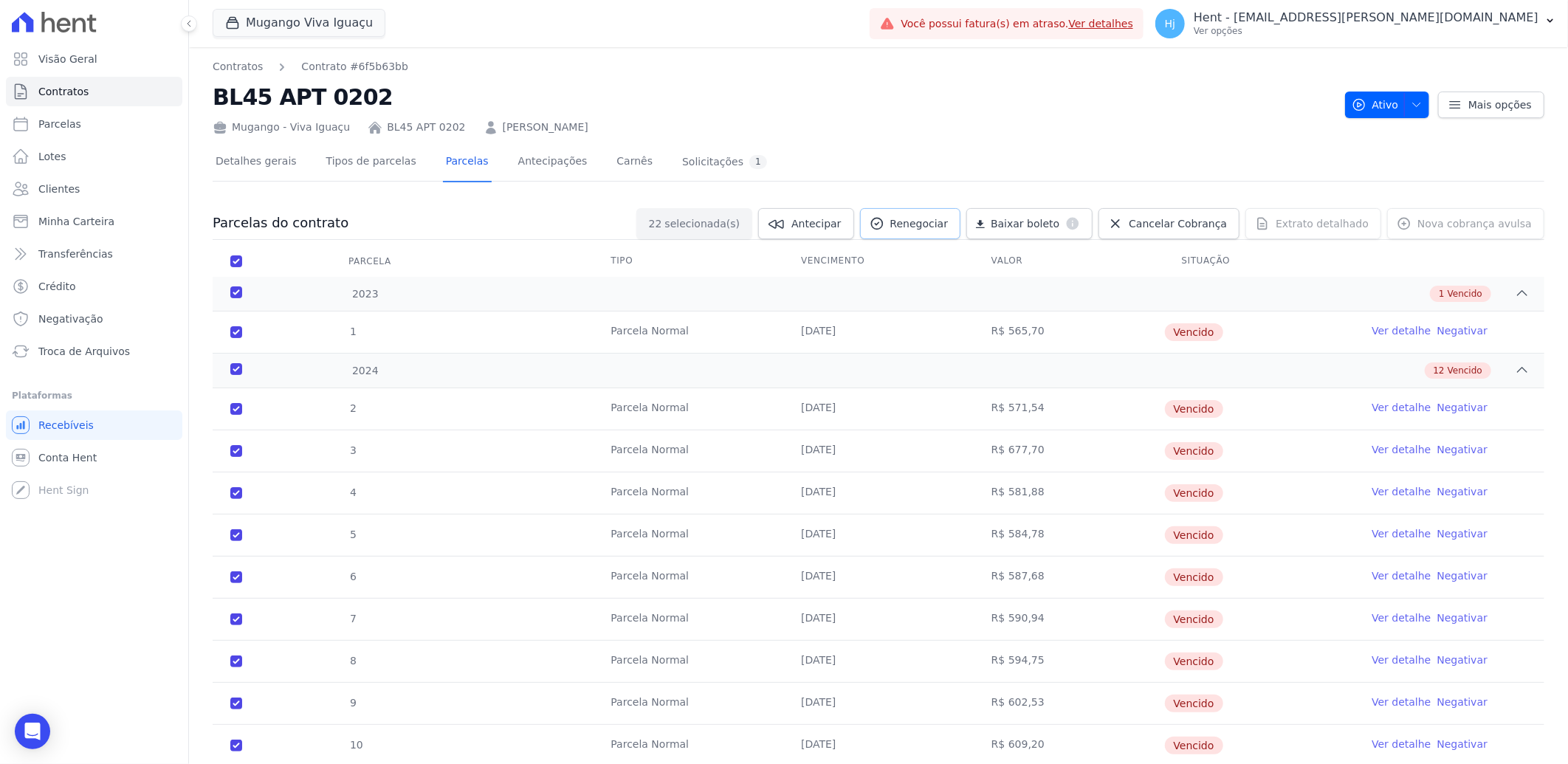
click at [943, 225] on span "Renegociar" at bounding box center [919, 224] width 58 height 15
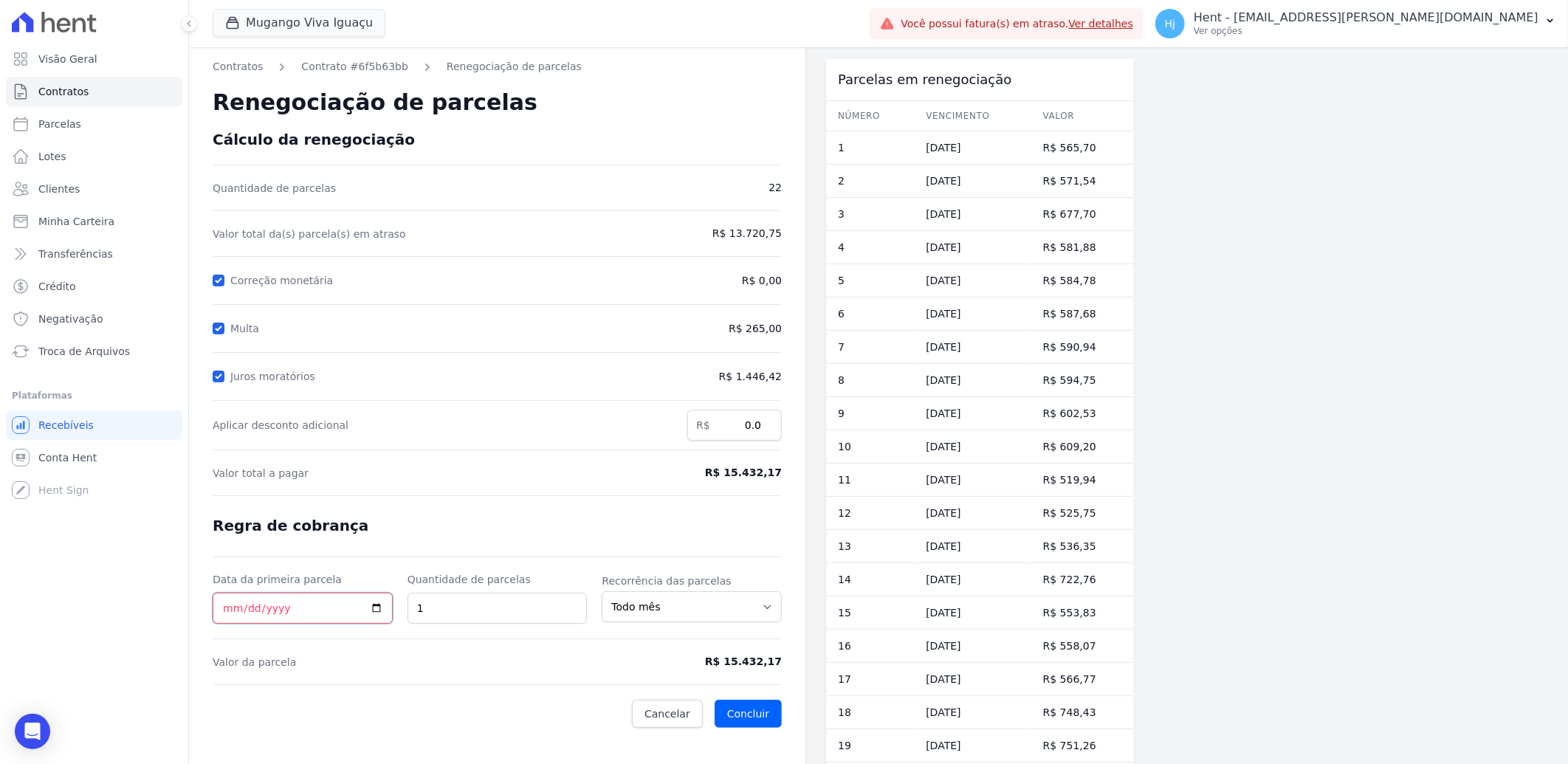
click at [222, 611] on input "Data da primeira parcela" at bounding box center [303, 608] width 180 height 31
type input "[DATE]"
click at [431, 605] on input "40" at bounding box center [498, 608] width 180 height 31
click at [428, 605] on input "40" at bounding box center [498, 608] width 180 height 31
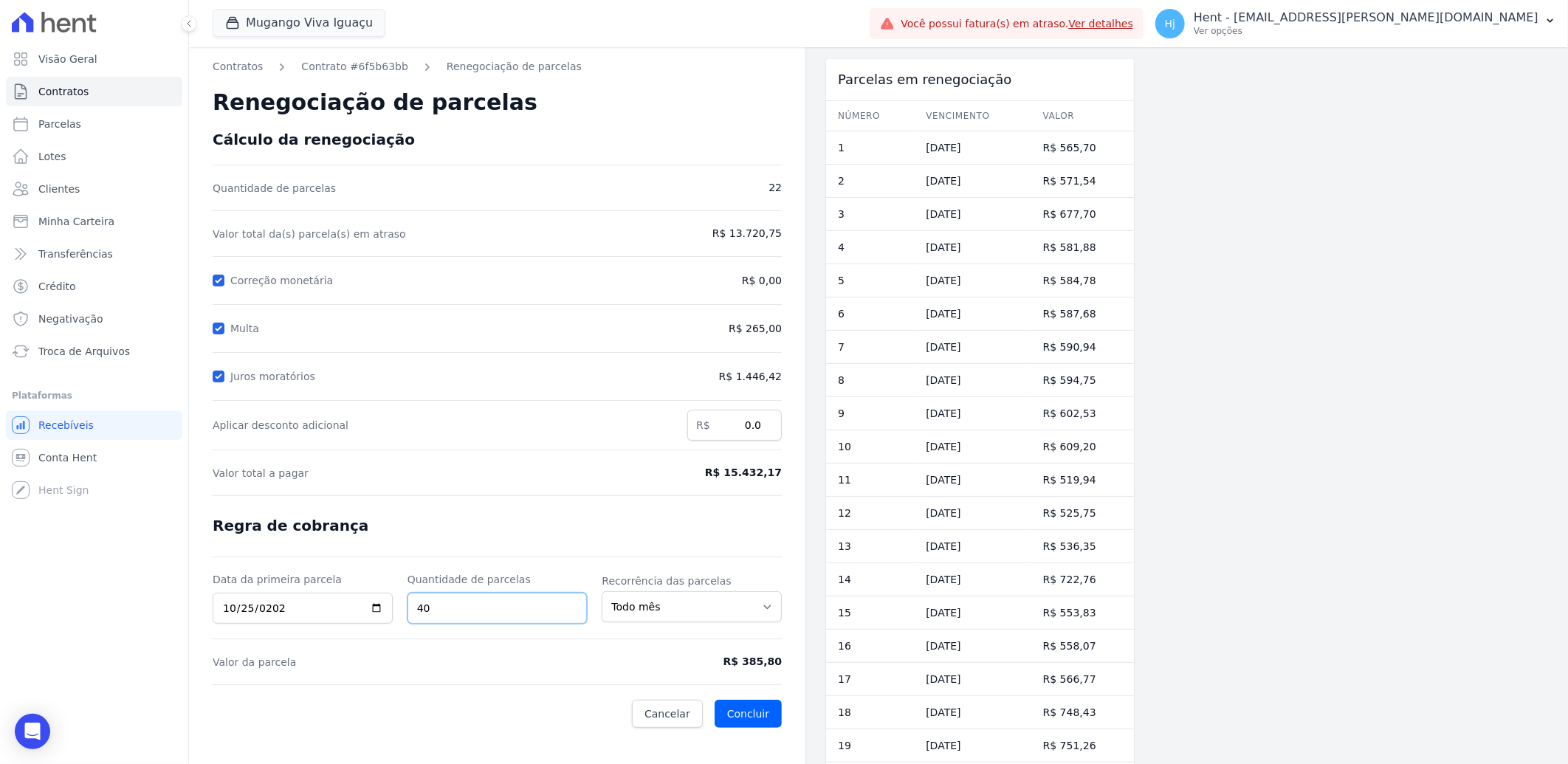
click at [425, 606] on input "40" at bounding box center [498, 608] width 180 height 31
click at [442, 613] on input "25" at bounding box center [498, 608] width 180 height 31
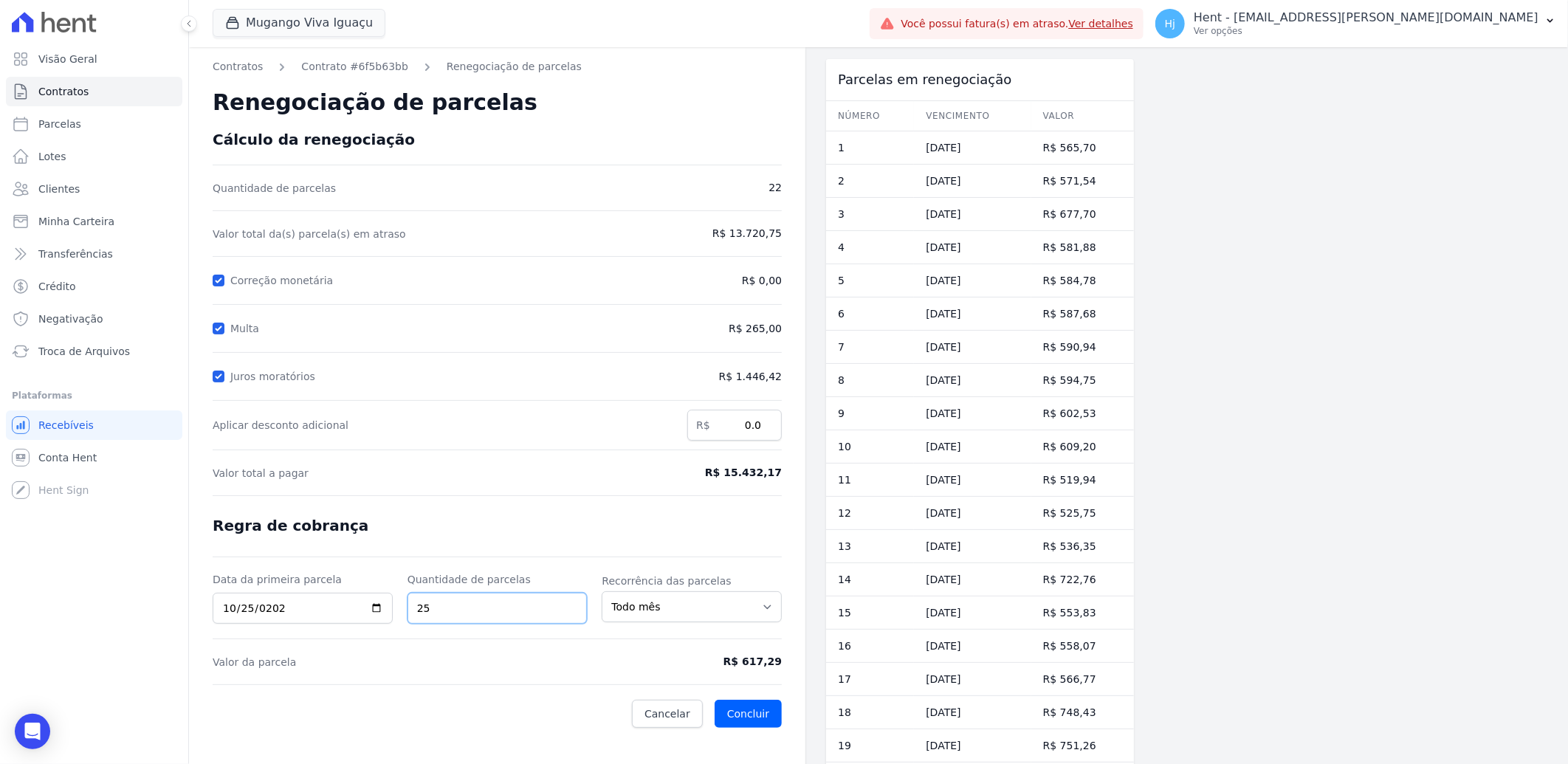
click at [442, 613] on input "25" at bounding box center [498, 608] width 180 height 31
drag, startPoint x: 442, startPoint y: 613, endPoint x: 406, endPoint y: 607, distance: 36.5
click at [406, 607] on div "Data da primeira parcela [DATE] Quantidade de parcelas 25 Recorrência das parce…" at bounding box center [497, 598] width 569 height 52
click at [415, 598] on input "30" at bounding box center [498, 608] width 180 height 31
click at [417, 598] on input "30" at bounding box center [498, 608] width 180 height 31
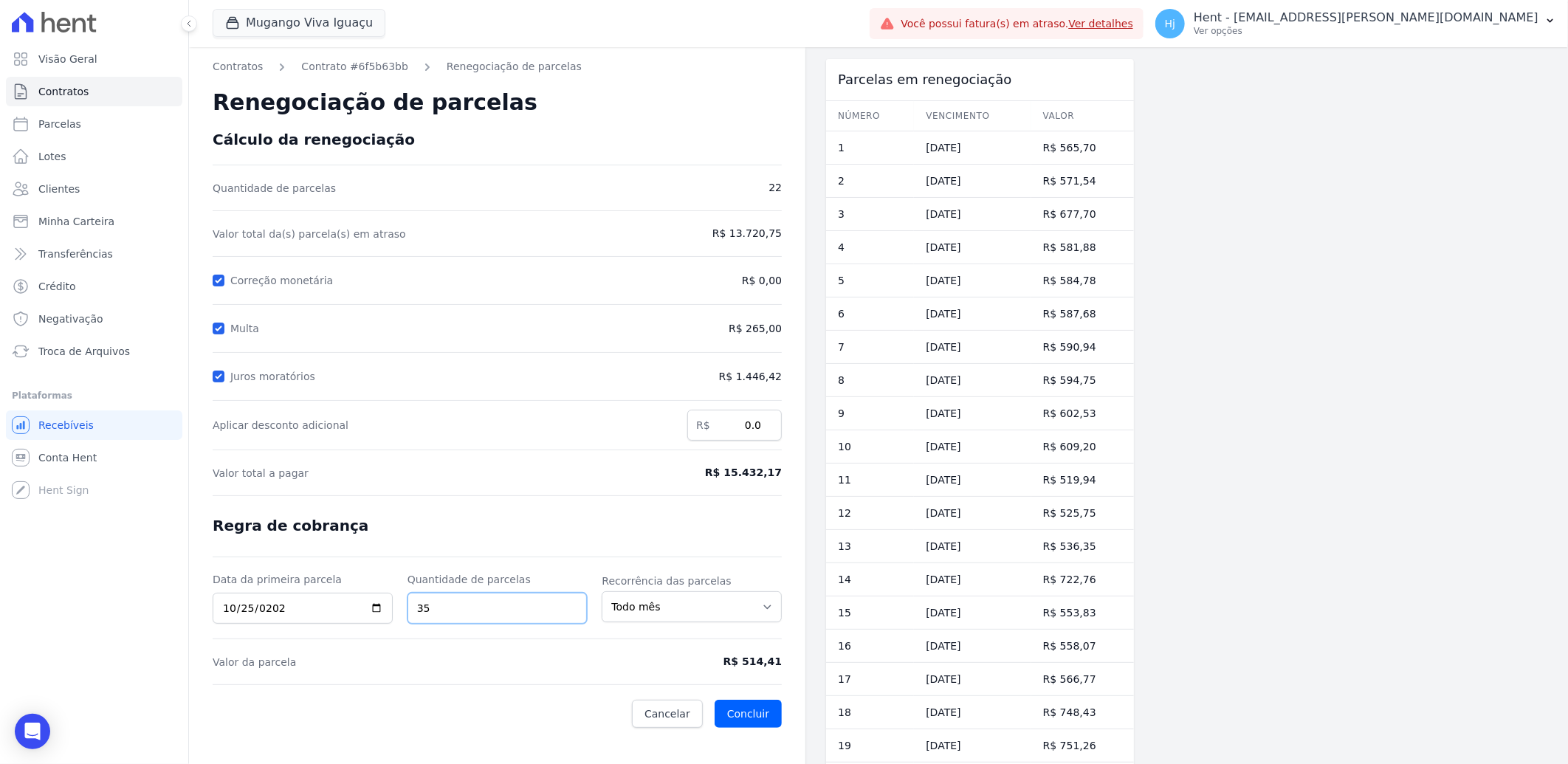
type input "35"
